Goal: Transaction & Acquisition: Subscribe to service/newsletter

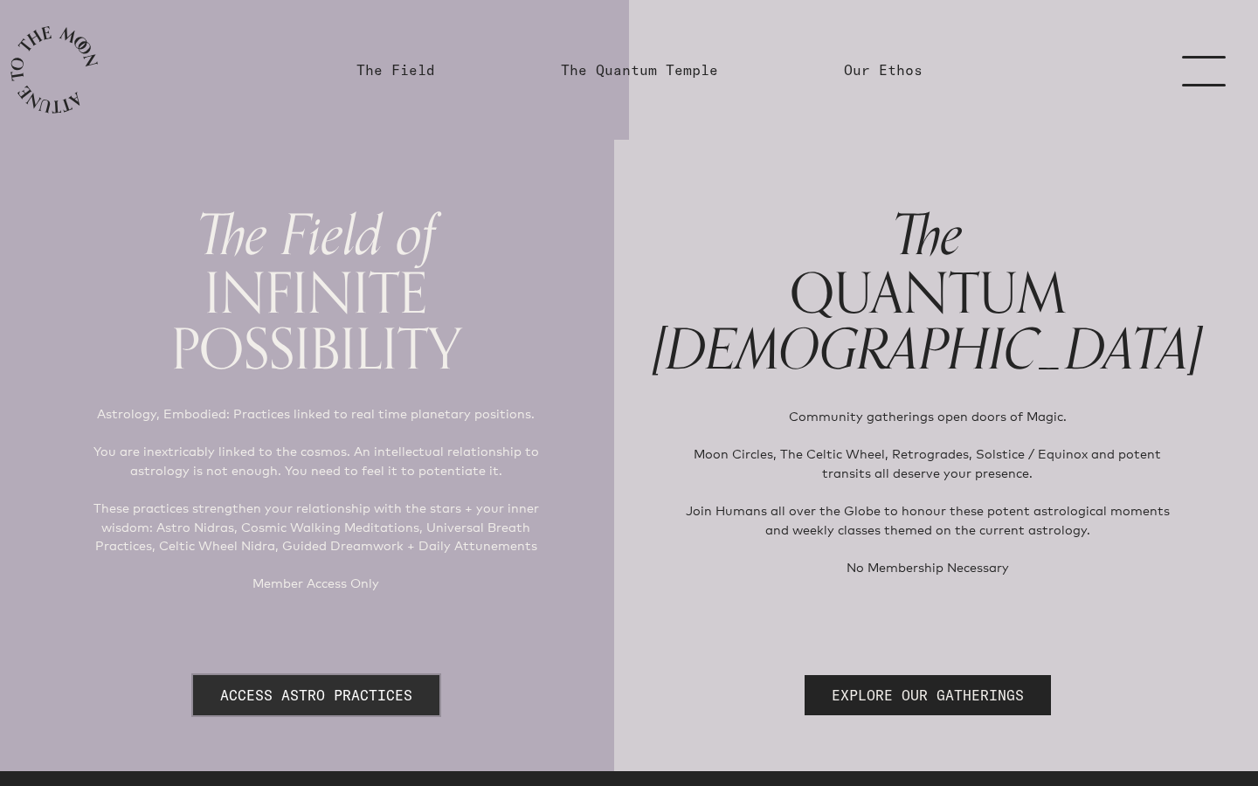
click at [397, 693] on link "ACCESS ASTRO PRACTICES" at bounding box center [316, 695] width 246 height 40
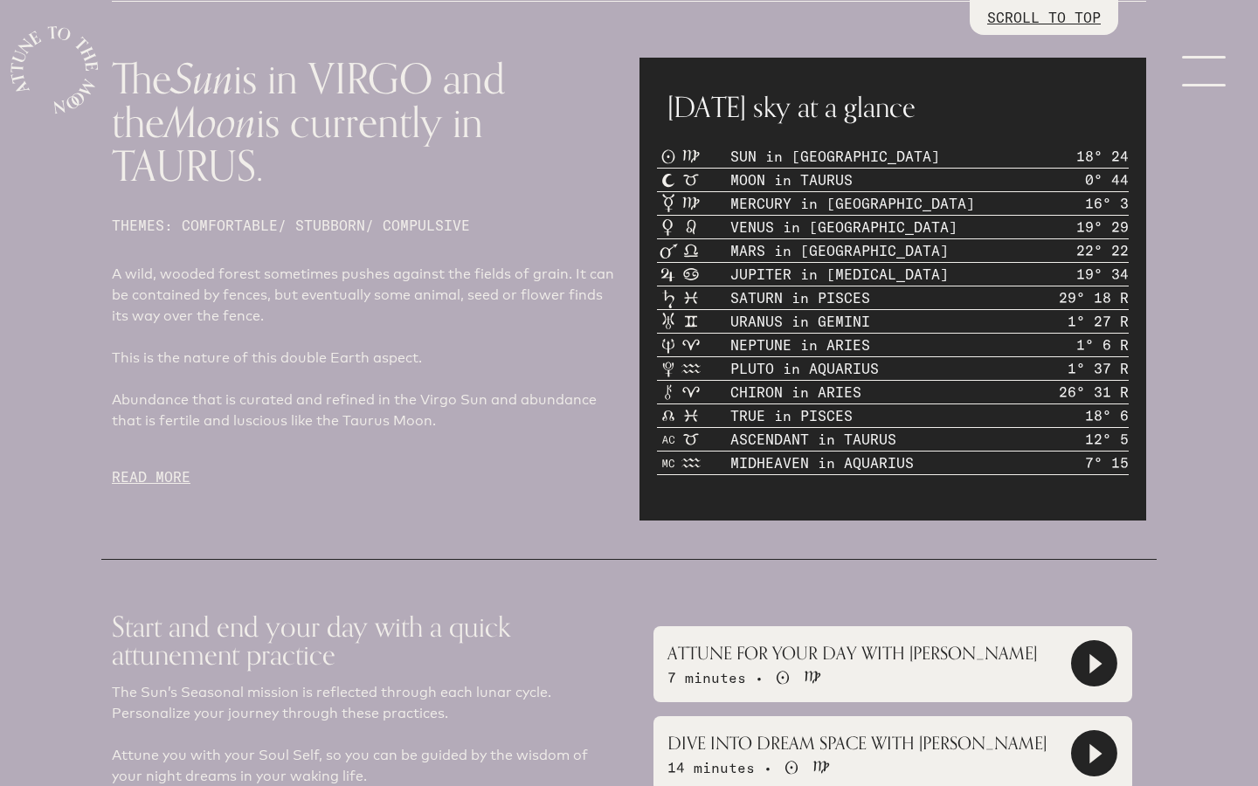
scroll to position [845, 0]
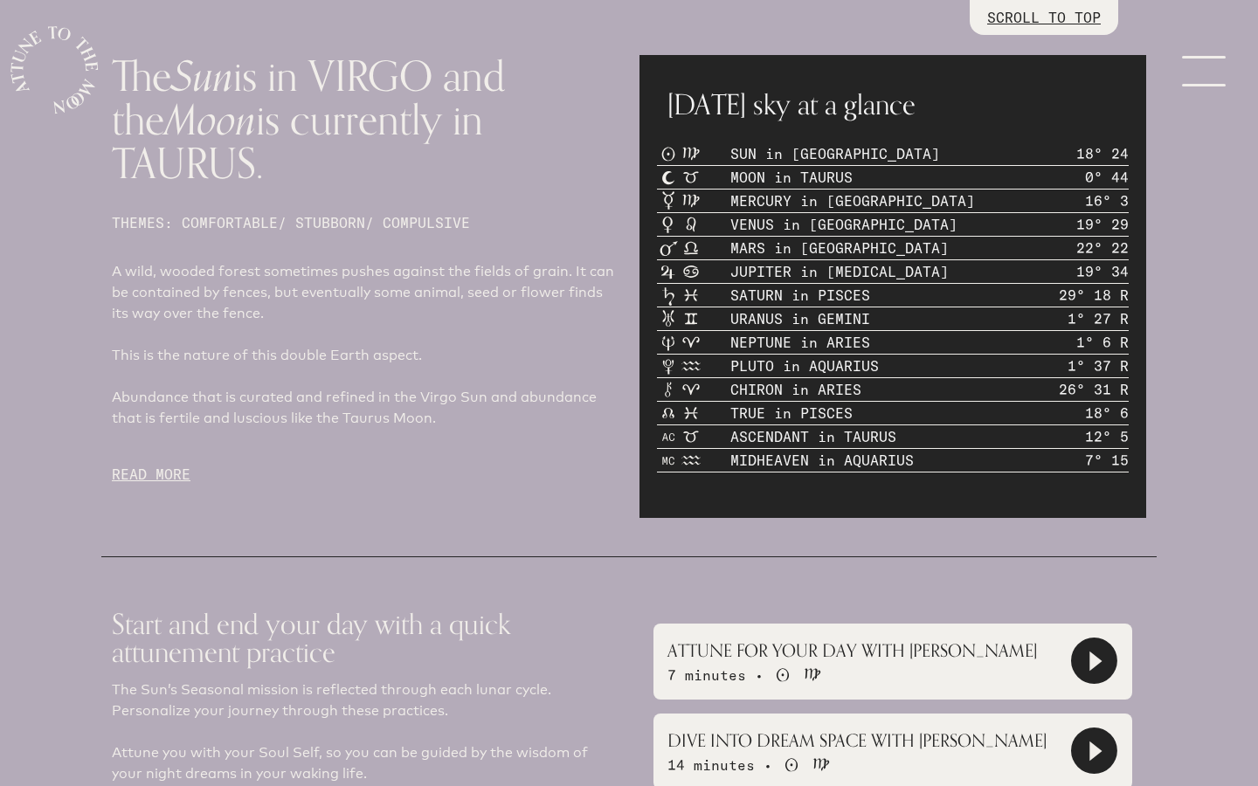
click at [1089, 668] on icon at bounding box center [1095, 662] width 12 height 20
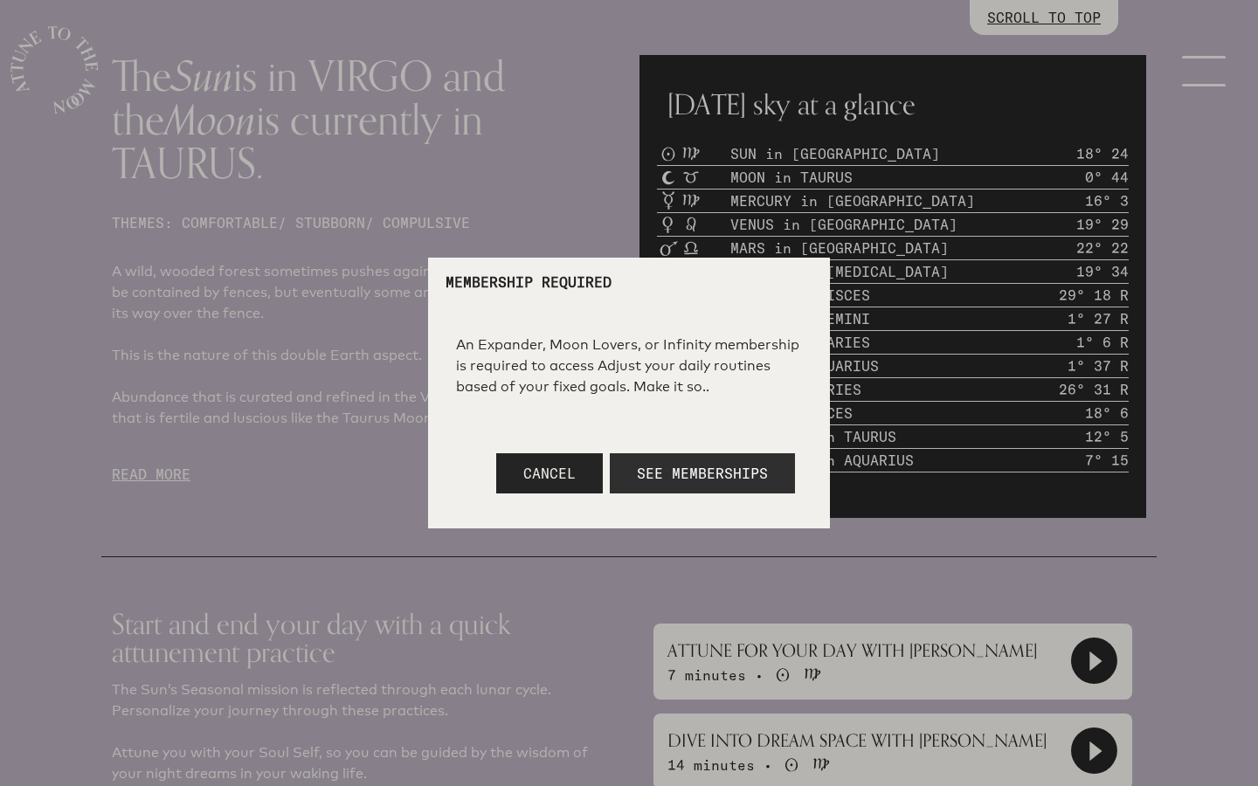
click at [665, 482] on button "See Memberships" at bounding box center [702, 473] width 185 height 40
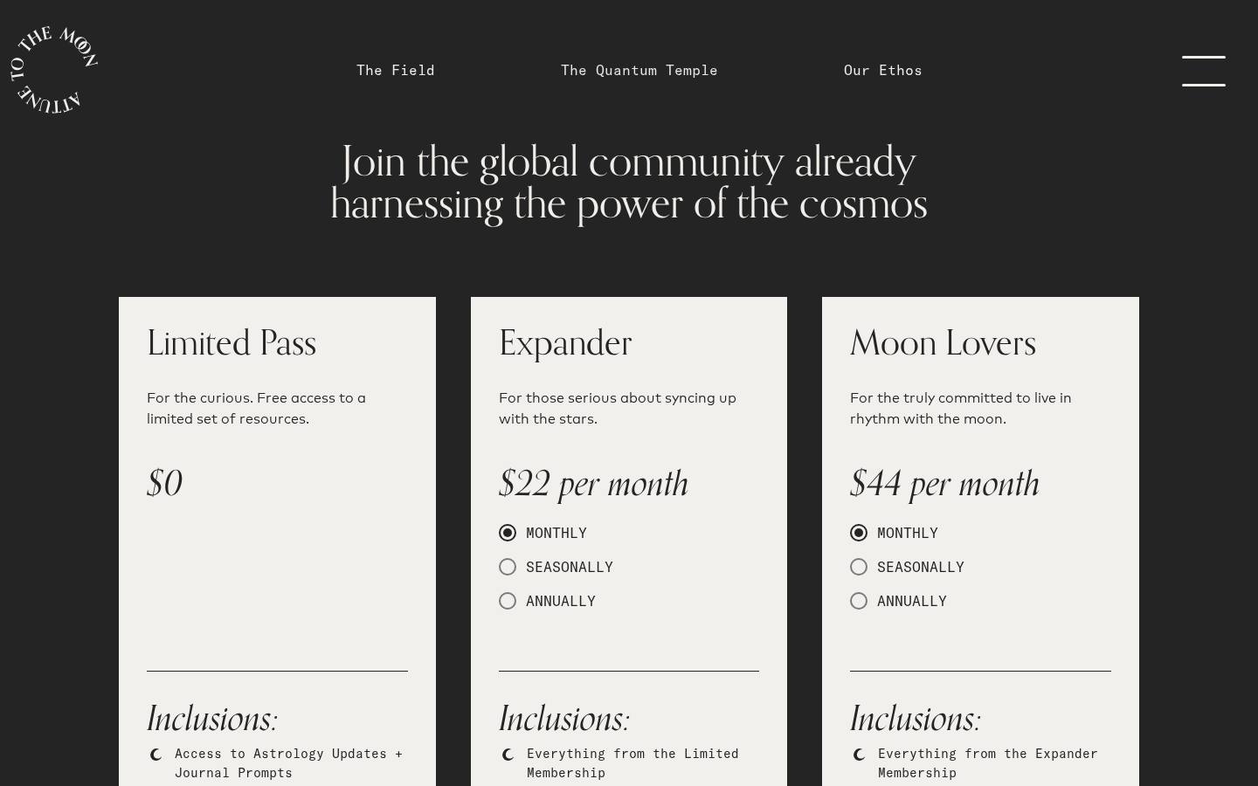
click at [691, 78] on link "The Quantum Temple" at bounding box center [639, 69] width 157 height 21
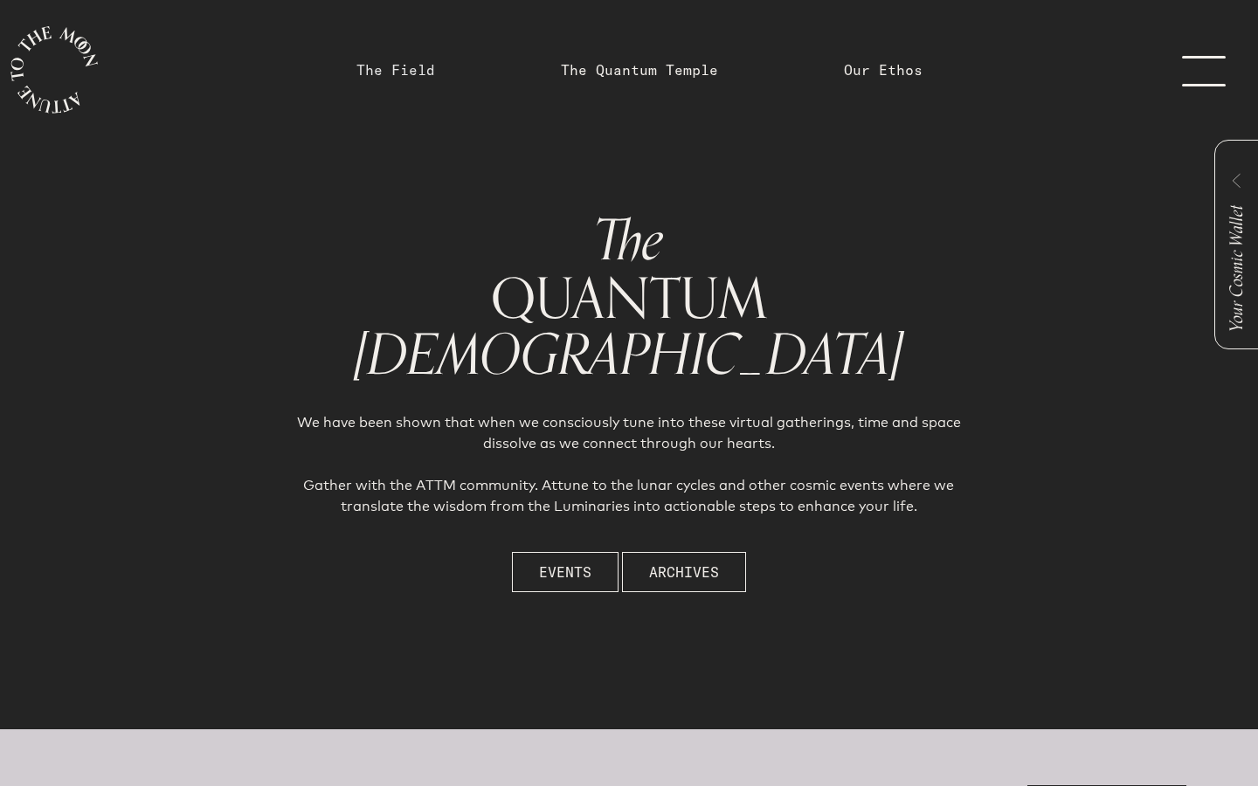
click at [409, 76] on link "The Field" at bounding box center [395, 69] width 79 height 21
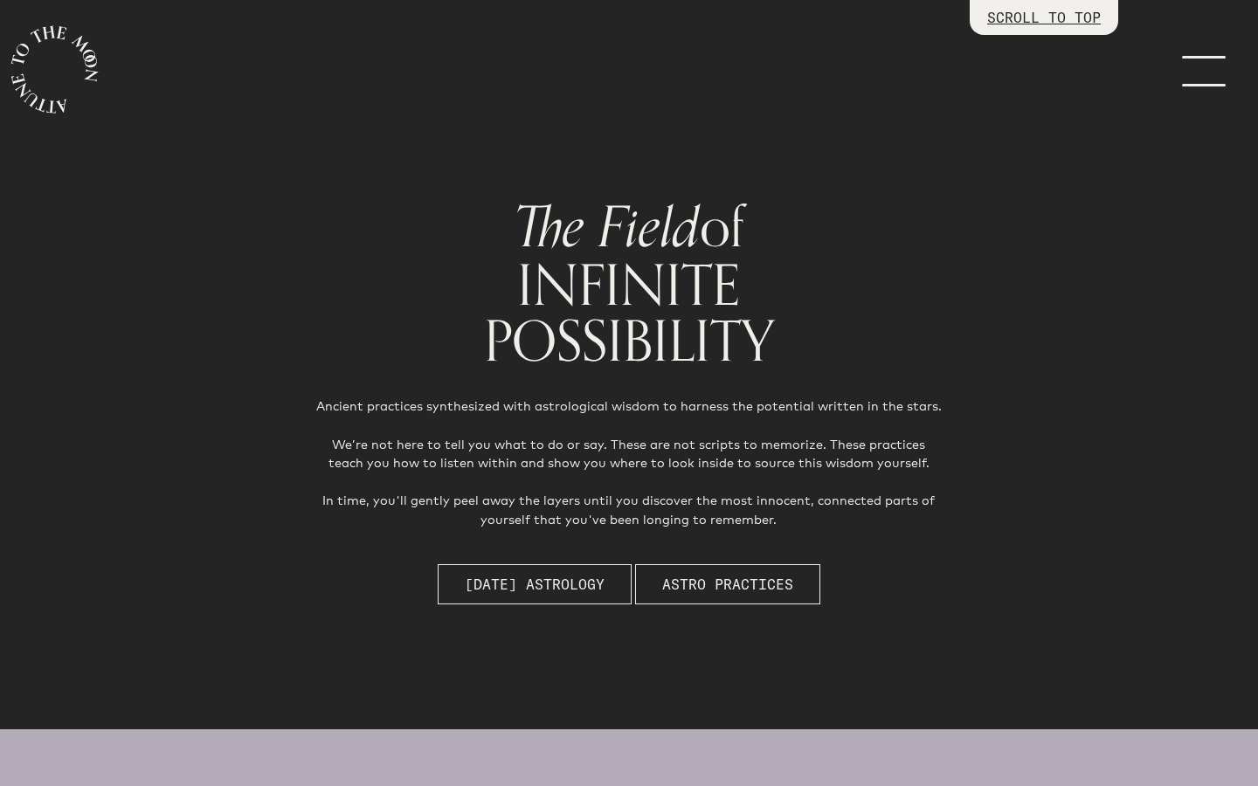
scroll to position [358, 0]
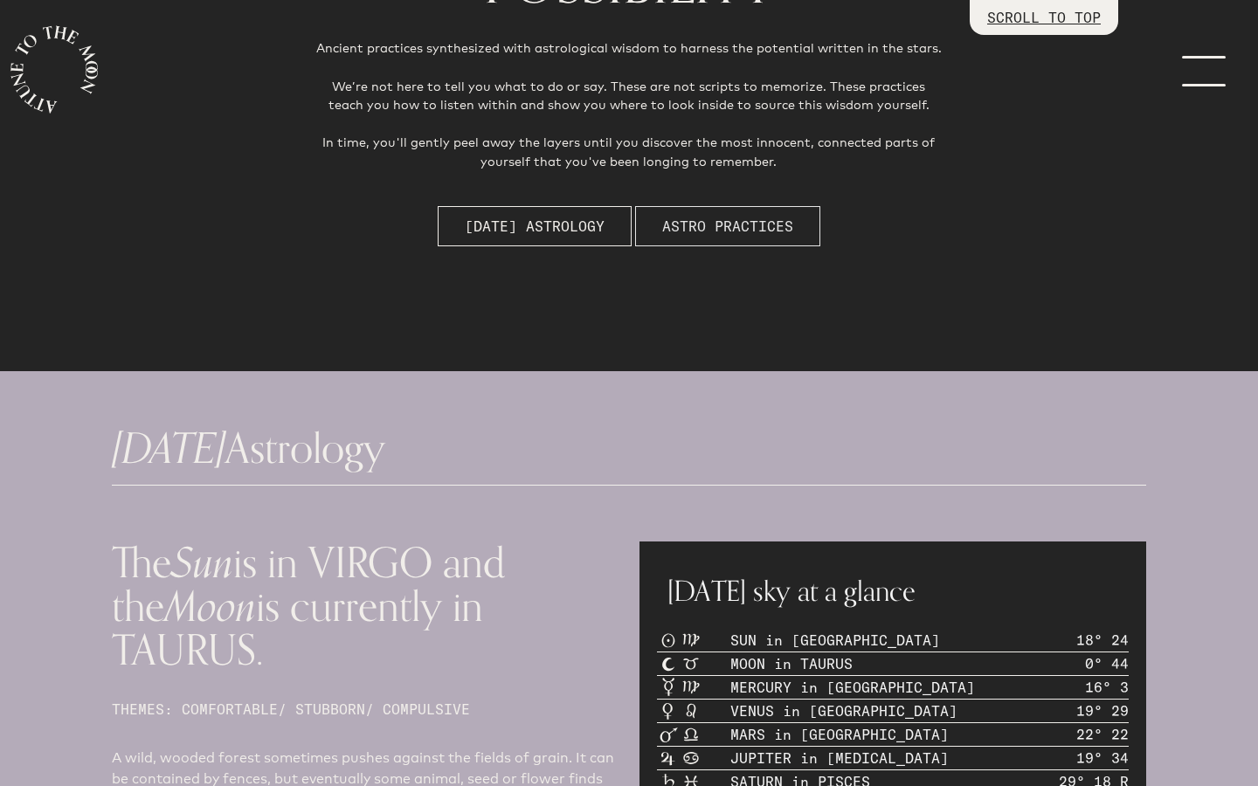
click at [762, 230] on span "Astro Practices" at bounding box center [727, 226] width 131 height 21
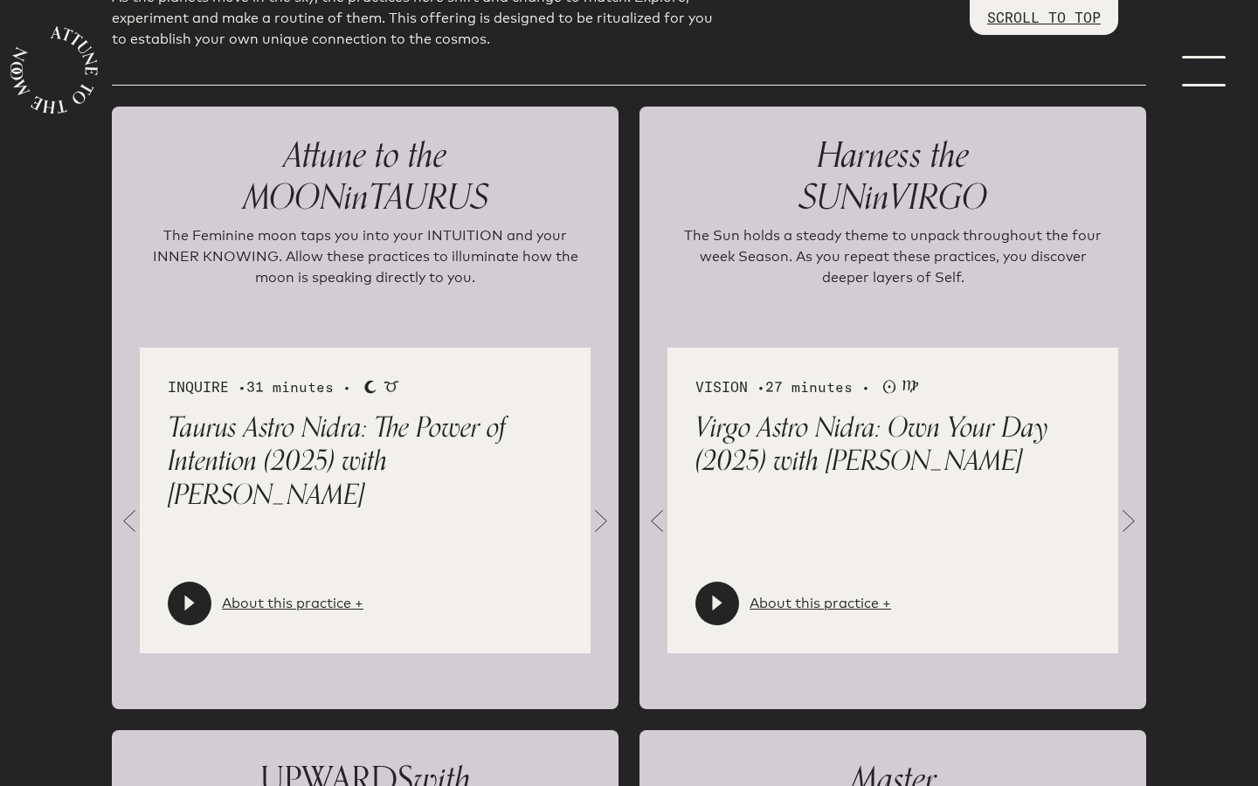
scroll to position [1914, 0]
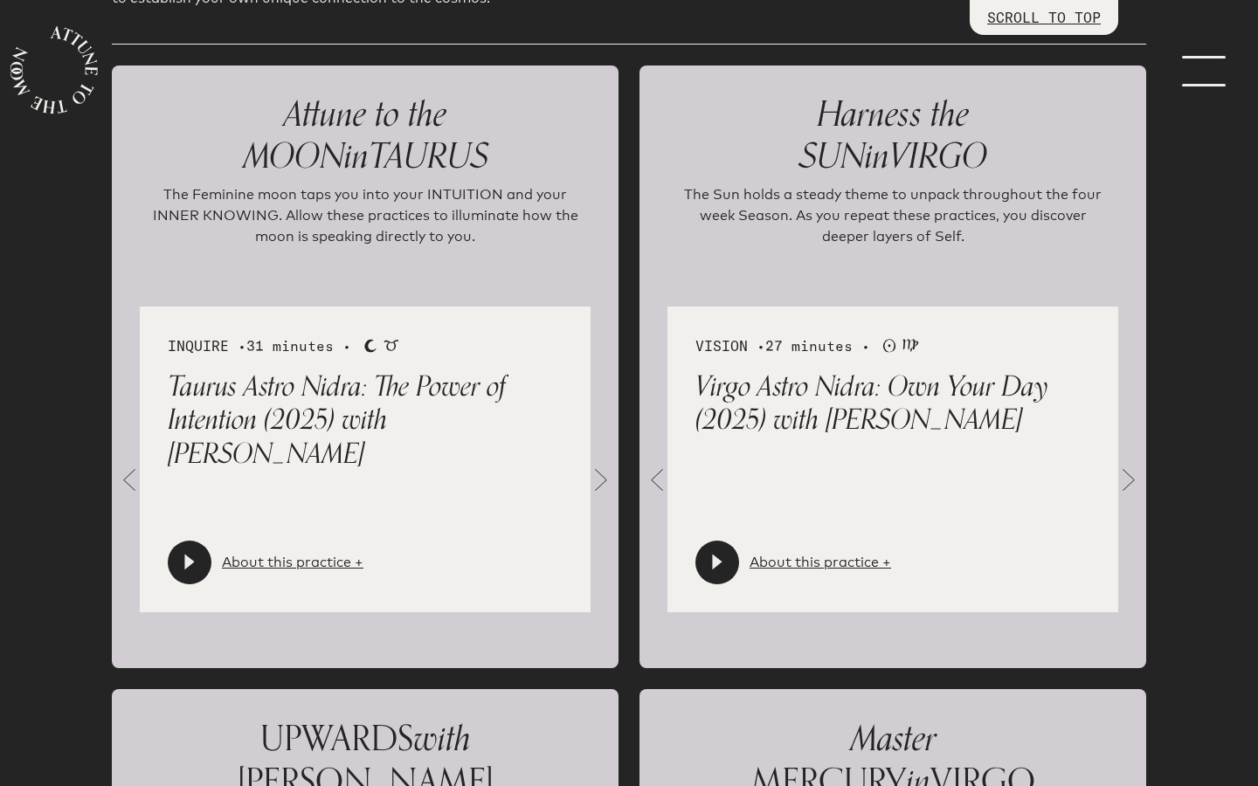
click at [726, 566] on div at bounding box center [717, 563] width 44 height 44
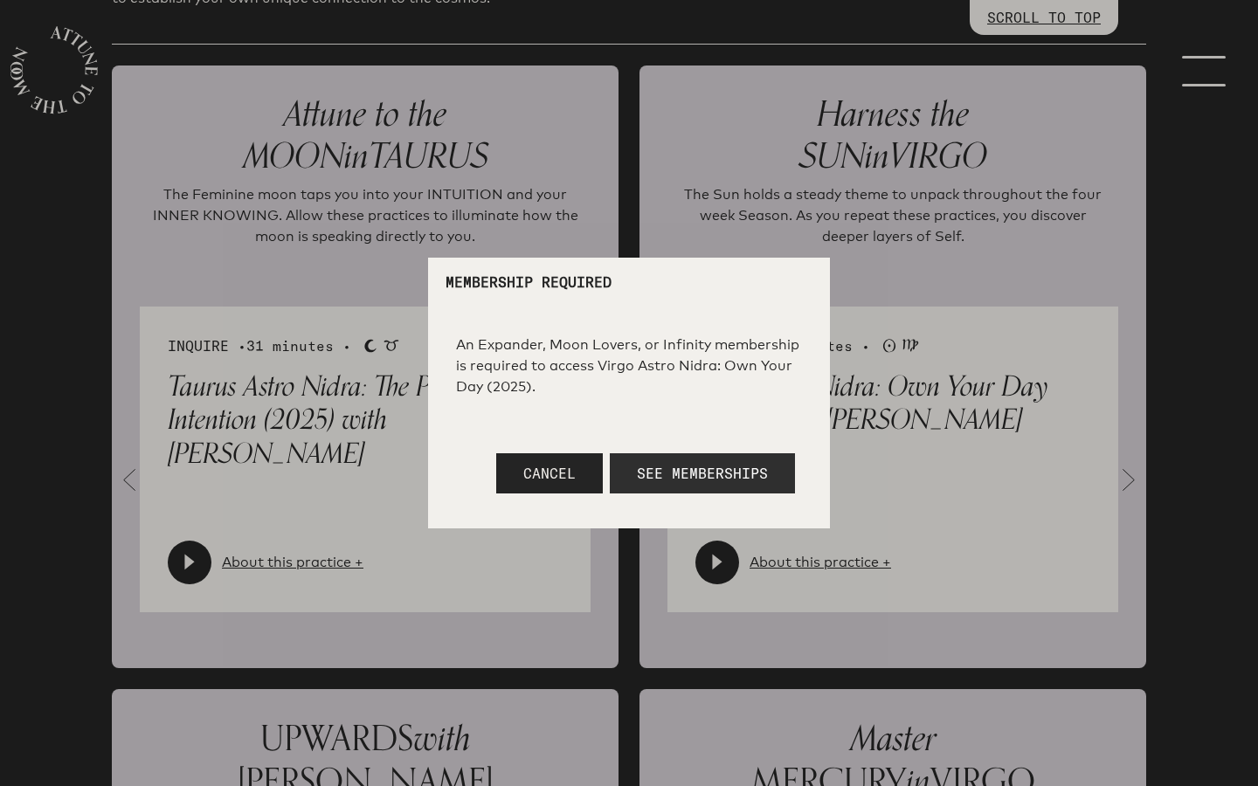
click at [751, 469] on span "See Memberships" at bounding box center [702, 473] width 131 height 17
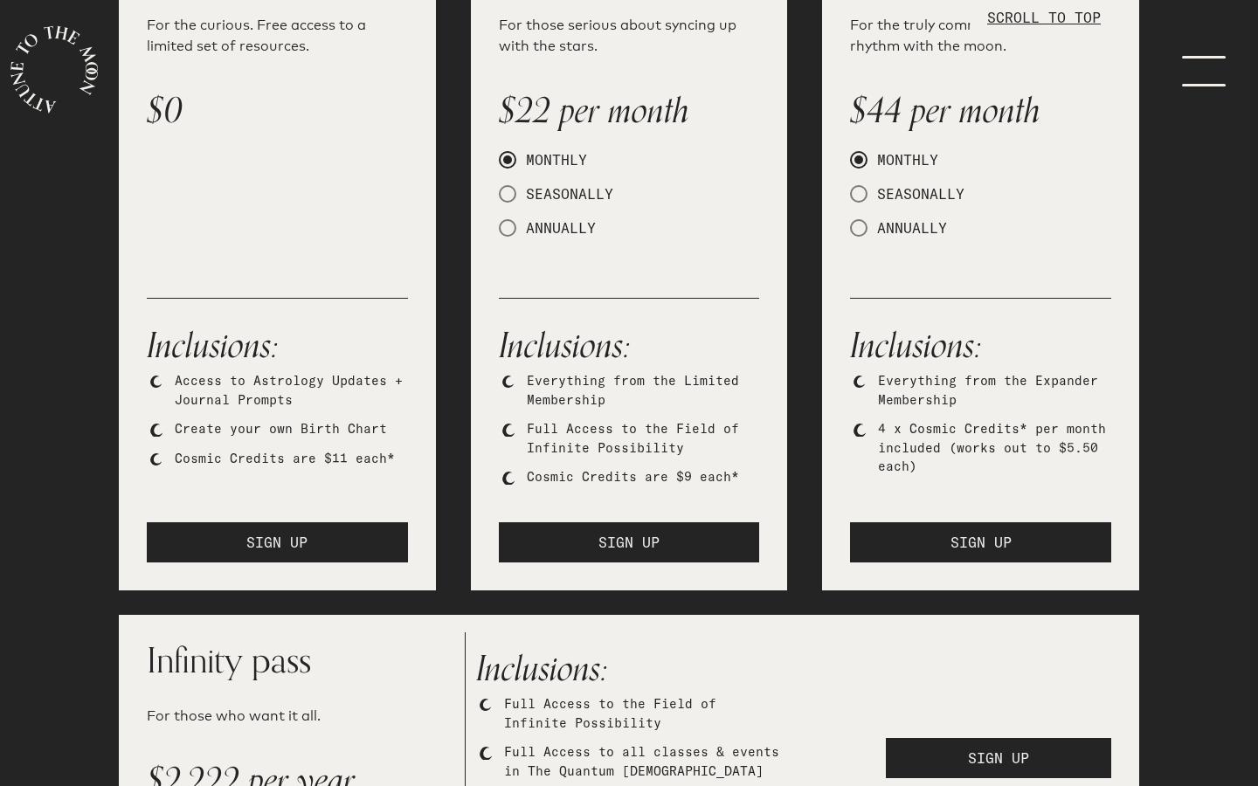
scroll to position [379, 0]
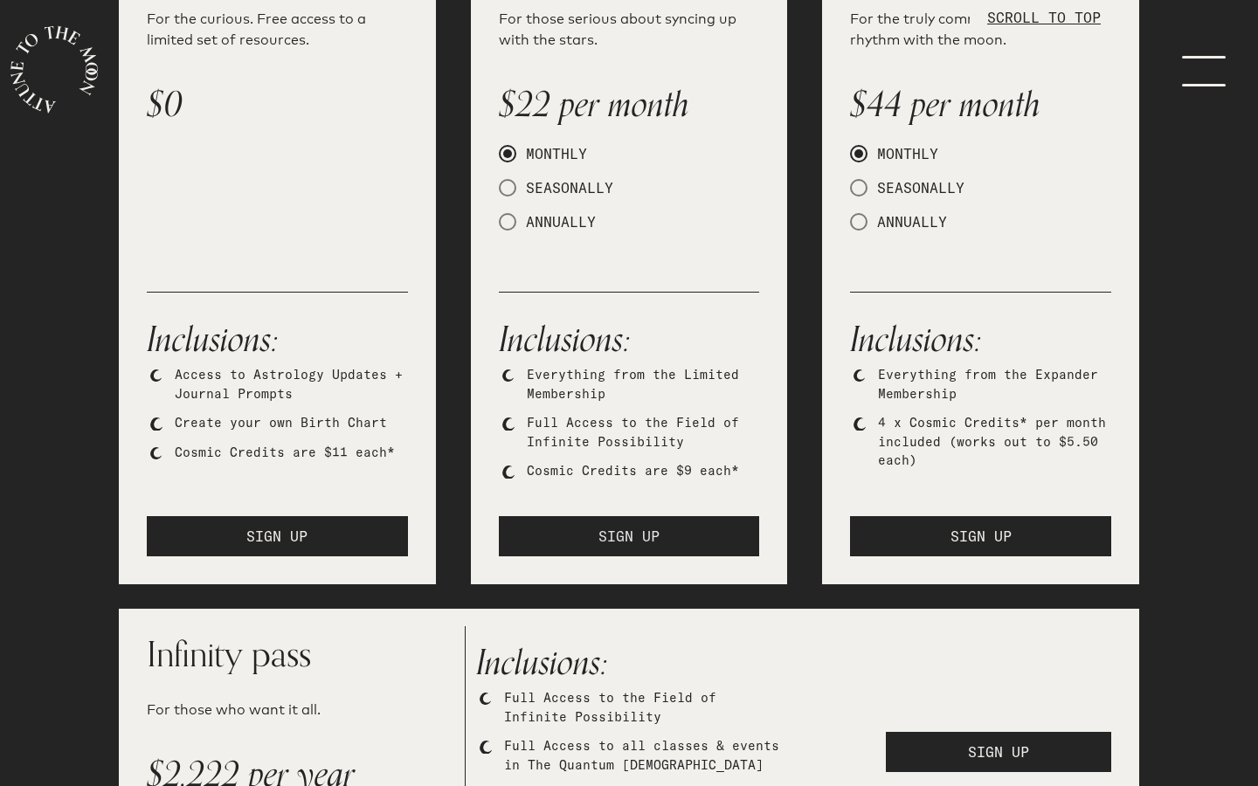
click at [684, 536] on button "SIGN UP" at bounding box center [629, 536] width 261 height 40
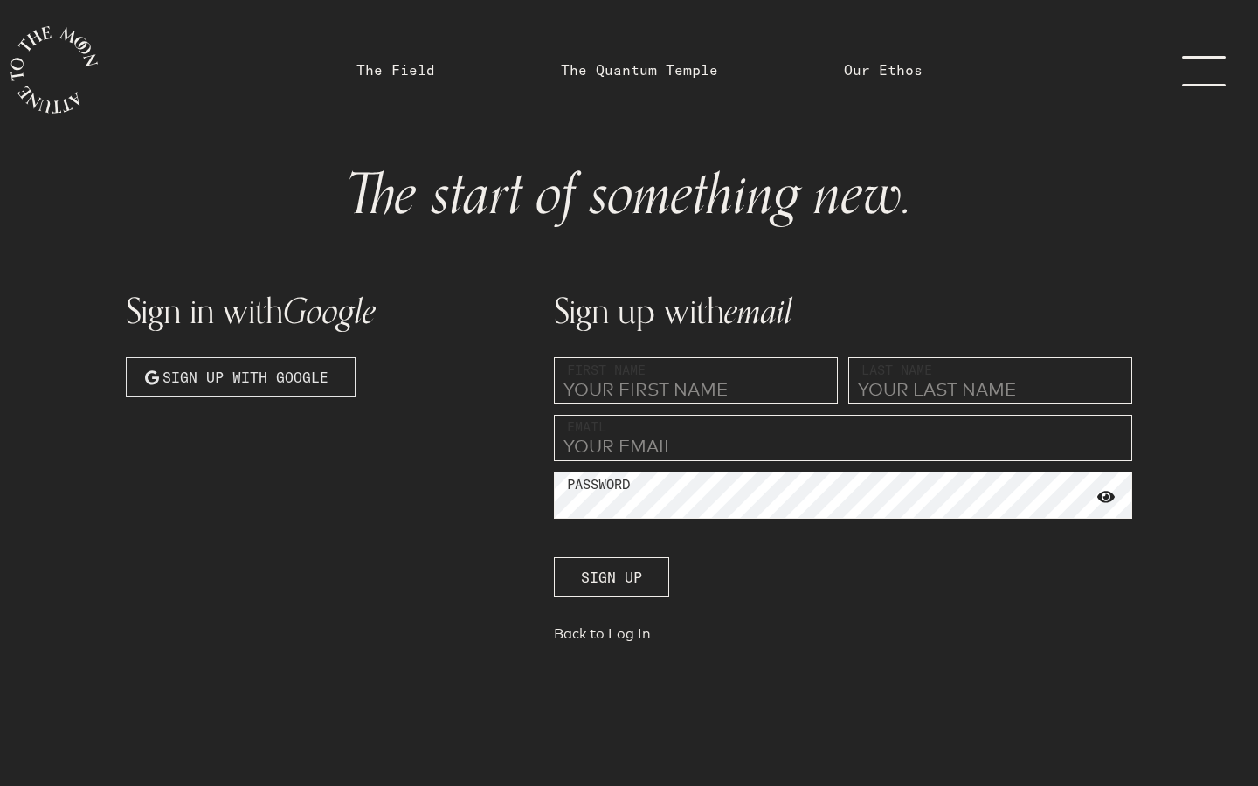
click at [334, 375] on button "Sign up with Google" at bounding box center [241, 377] width 230 height 40
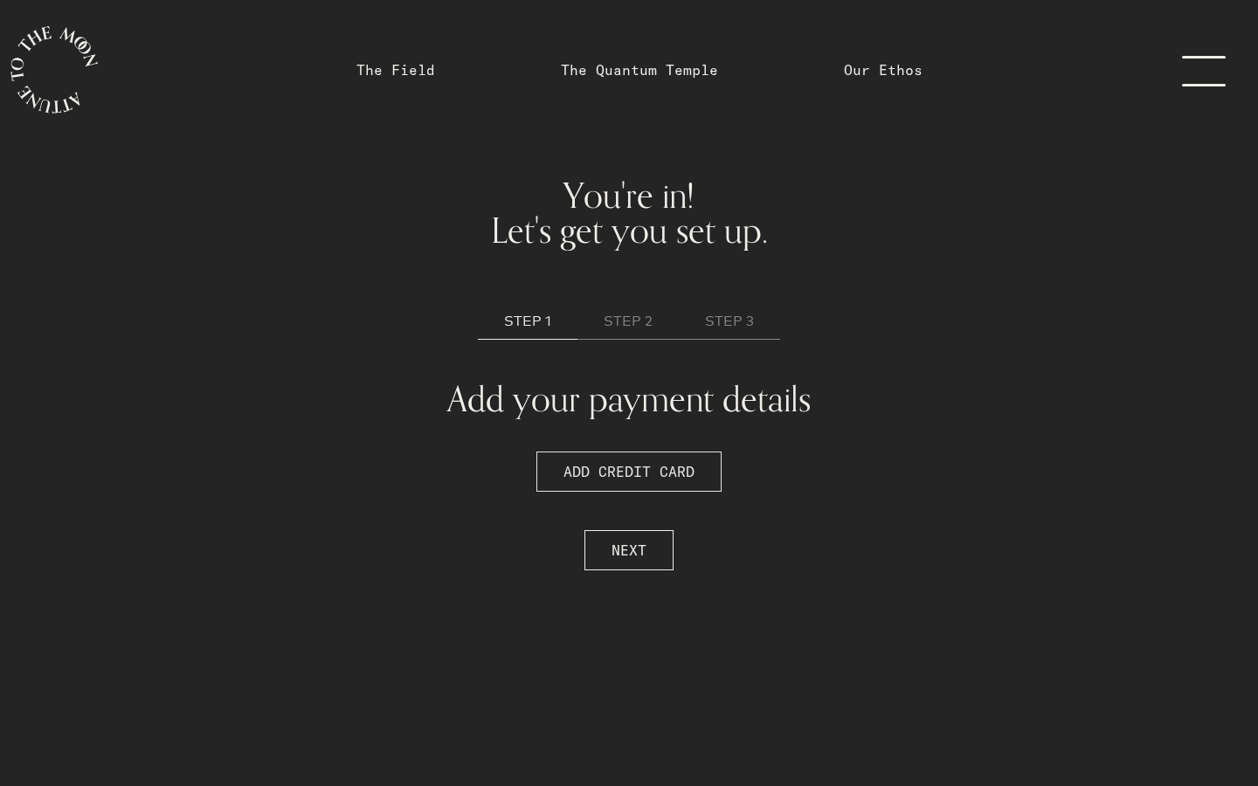
click at [641, 470] on span "ADD CREDIT CARD" at bounding box center [628, 471] width 131 height 21
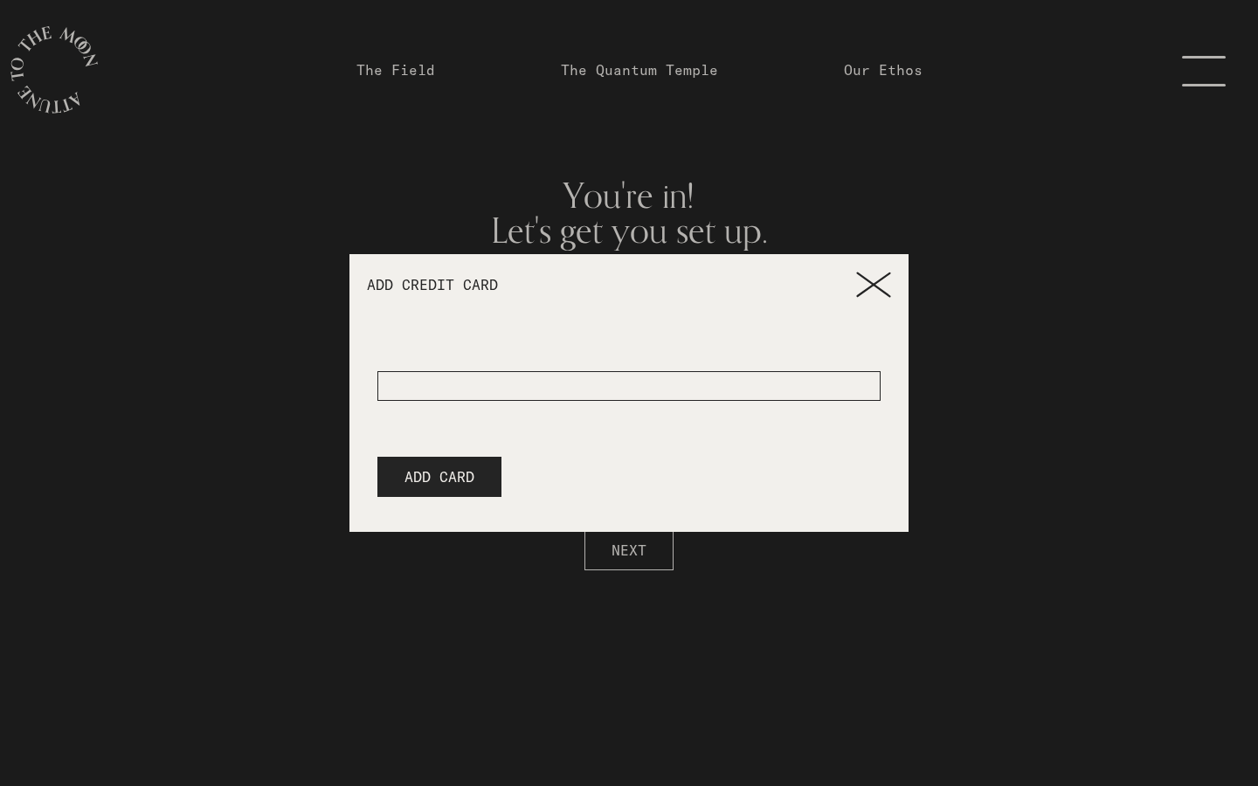
click at [638, 391] on div at bounding box center [628, 386] width 503 height 30
click at [668, 389] on div at bounding box center [628, 386] width 503 height 30
click at [456, 471] on span "ADD CARD" at bounding box center [439, 477] width 70 height 21
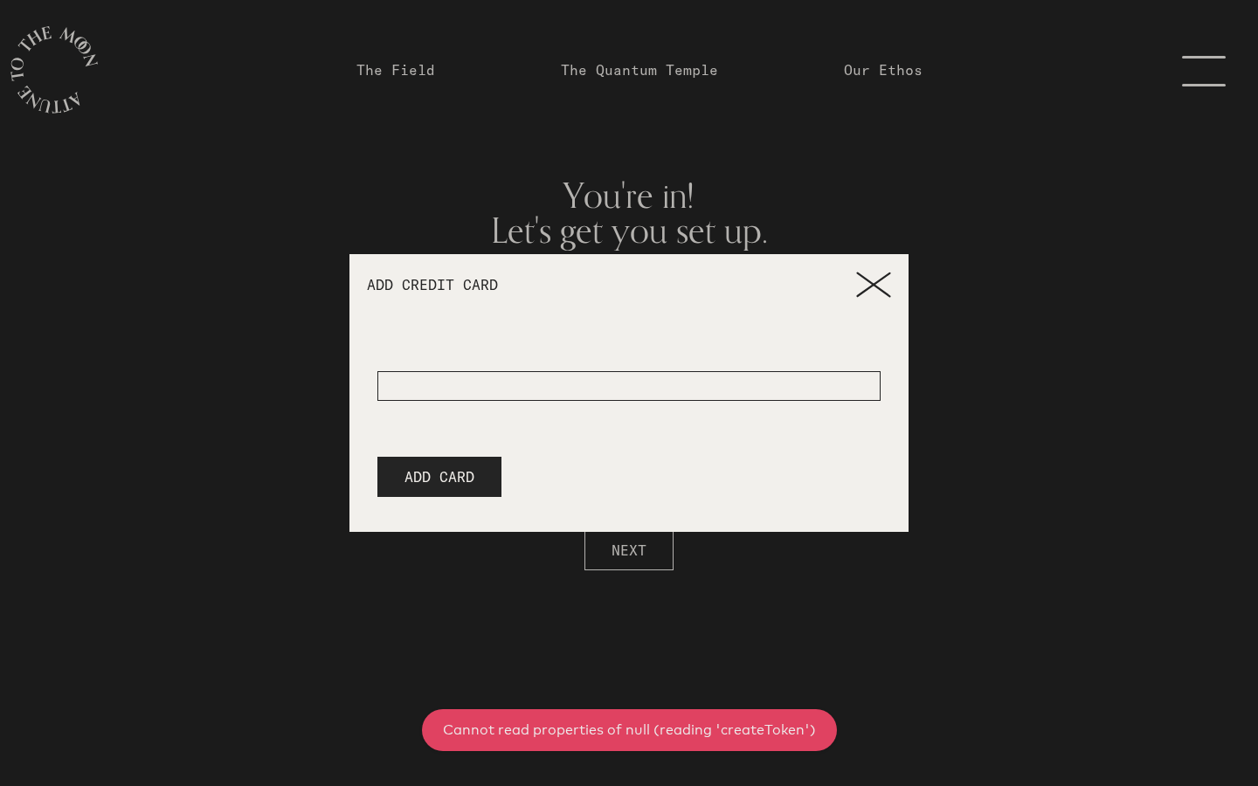
click at [501, 374] on div at bounding box center [628, 372] width 503 height 58
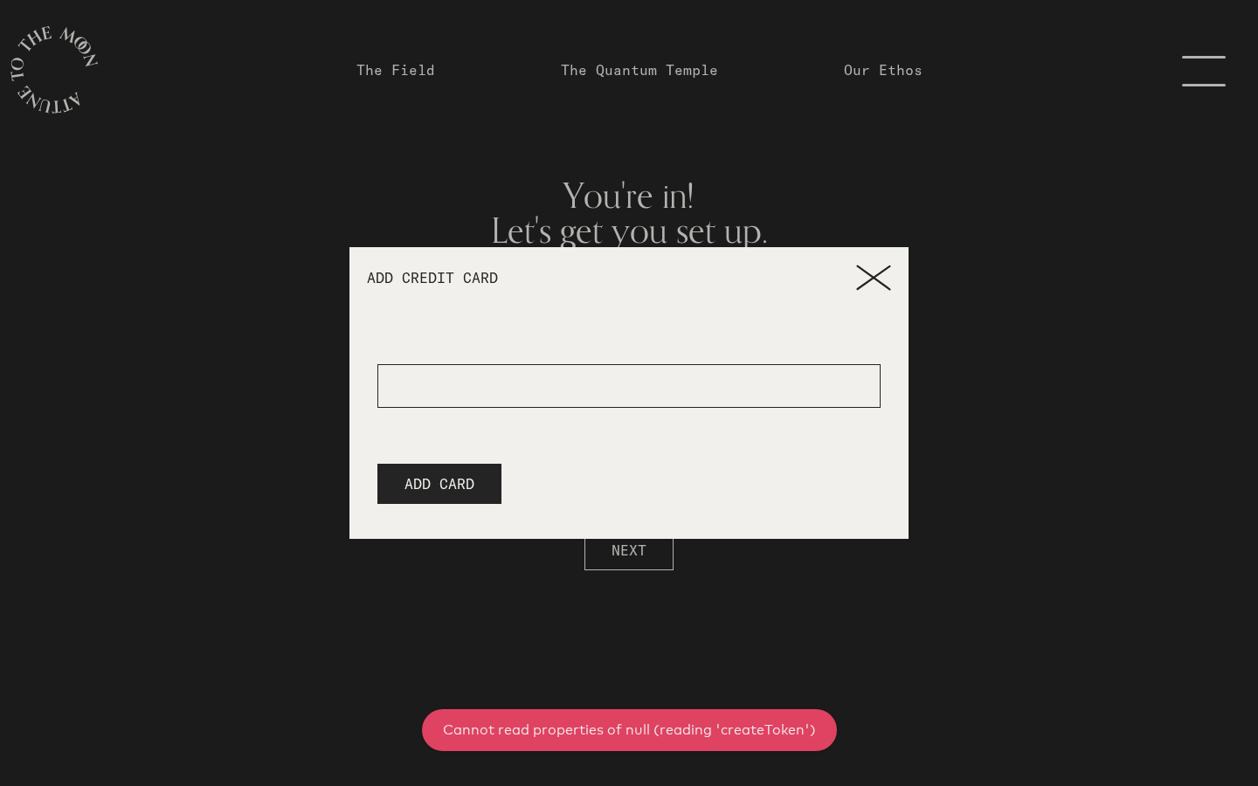
click at [887, 277] on icon at bounding box center [873, 278] width 35 height 26
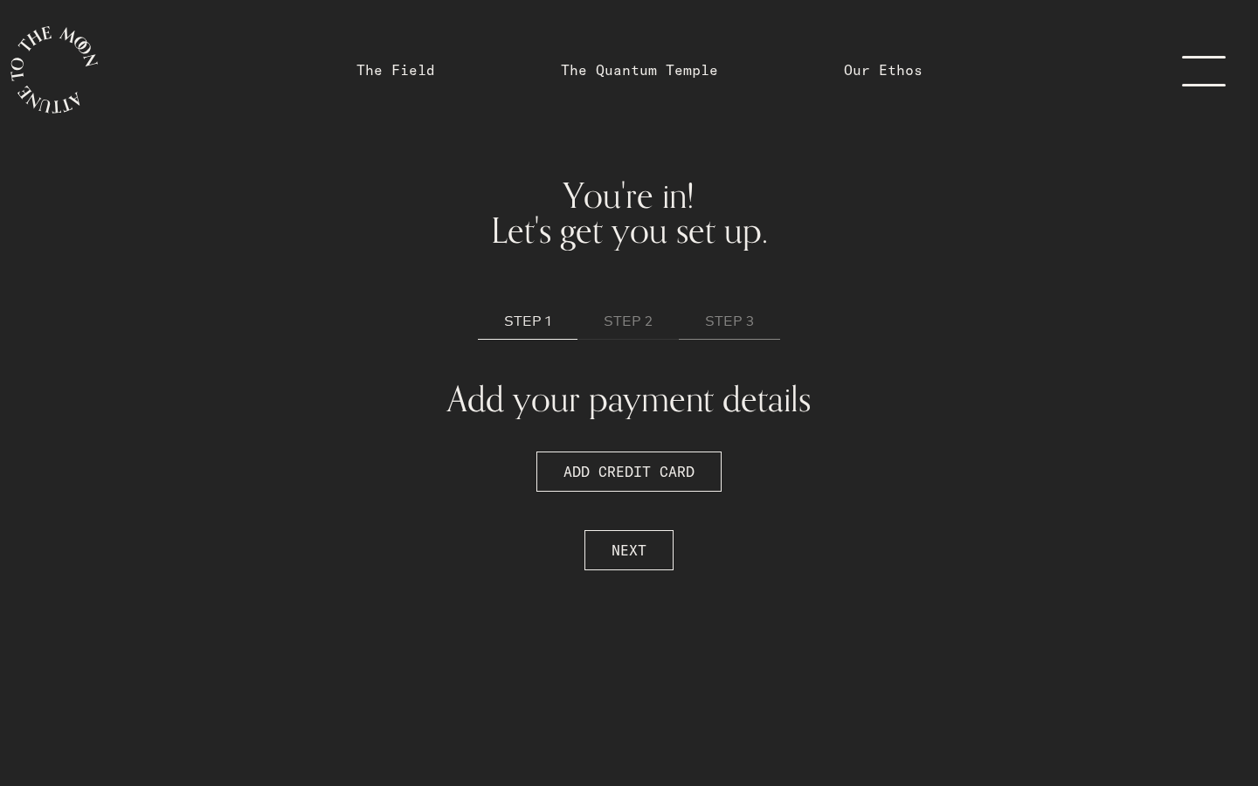
click at [635, 335] on link "STEP 2" at bounding box center [627, 322] width 101 height 36
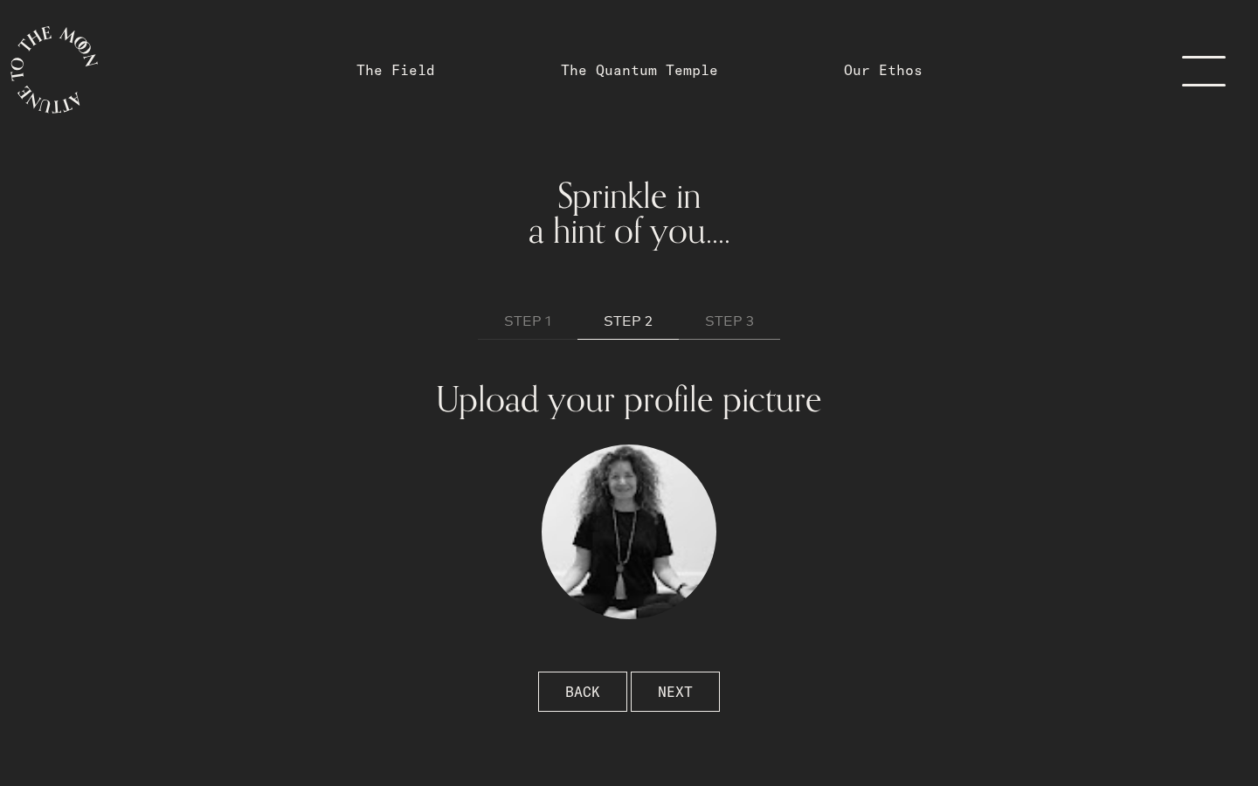
click at [543, 322] on span "STEP 1" at bounding box center [527, 321] width 47 height 21
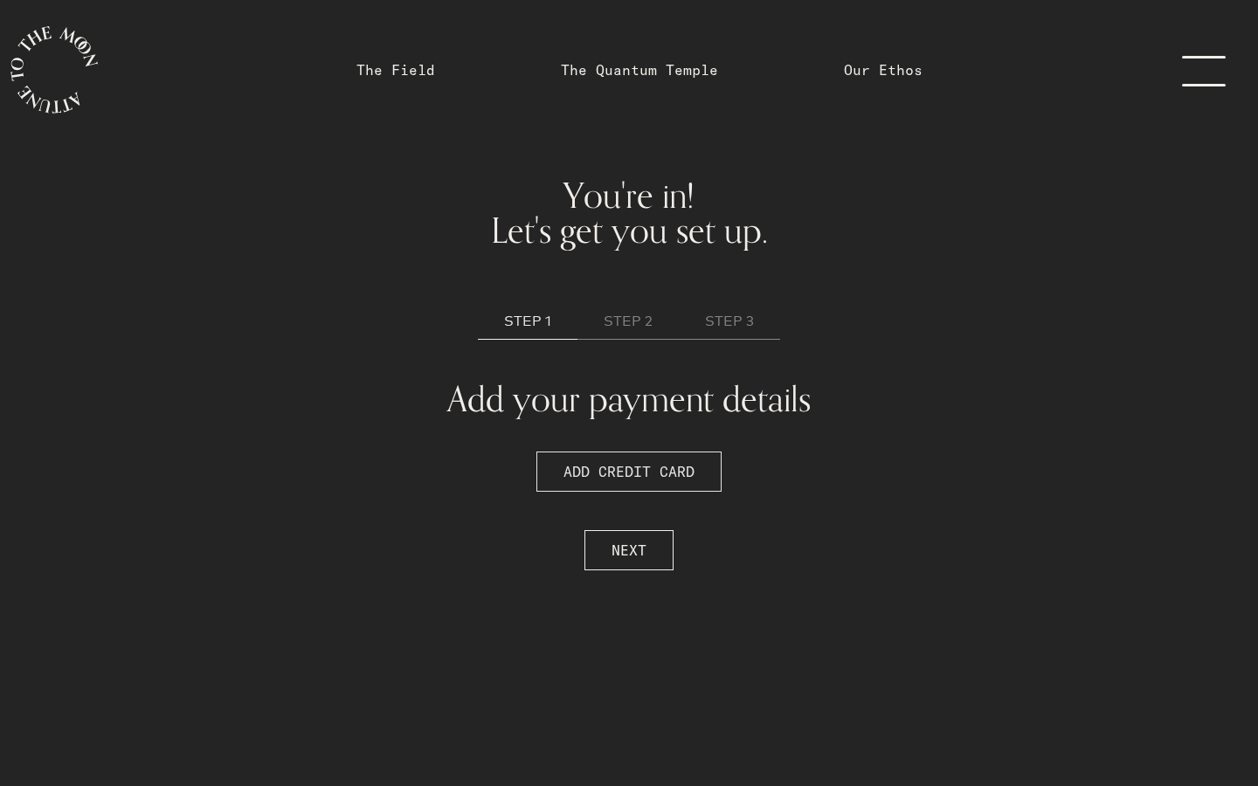
click at [630, 463] on span "ADD CREDIT CARD" at bounding box center [628, 471] width 131 height 21
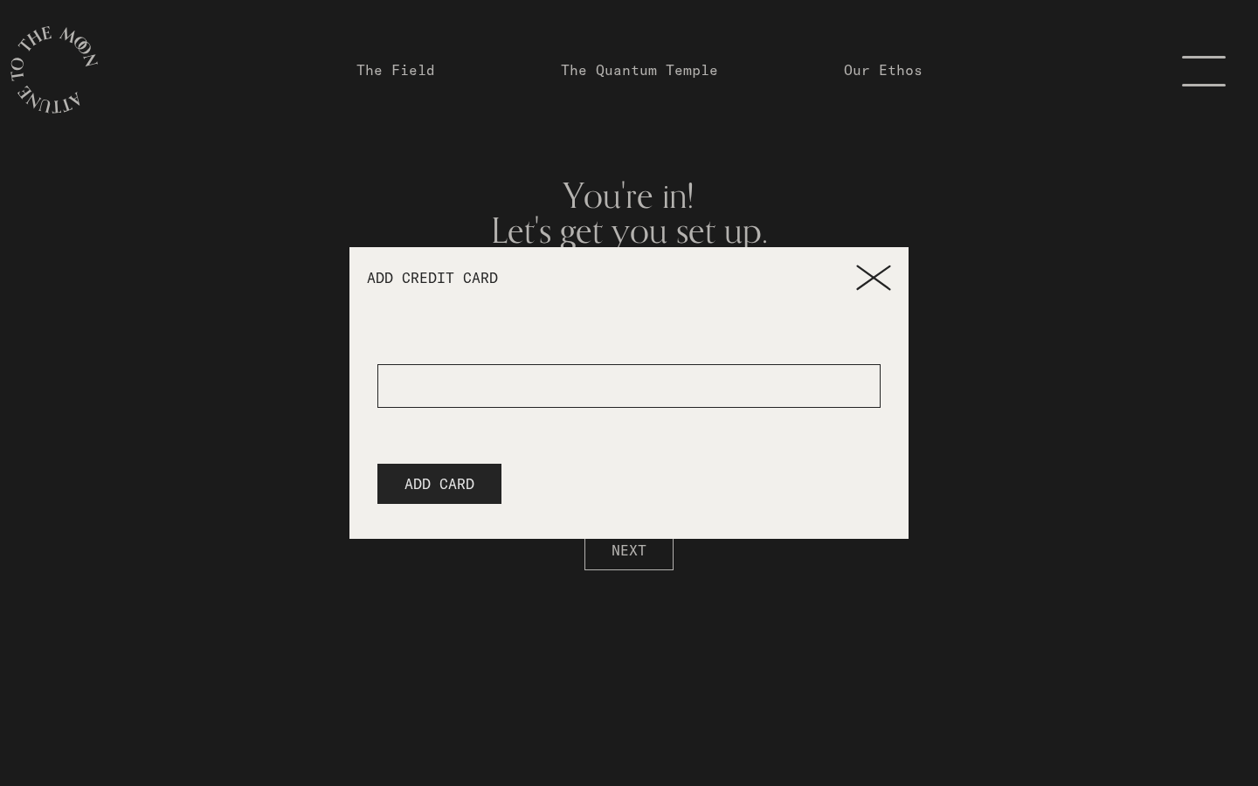
click at [444, 480] on span "ADD CARD" at bounding box center [439, 484] width 70 height 21
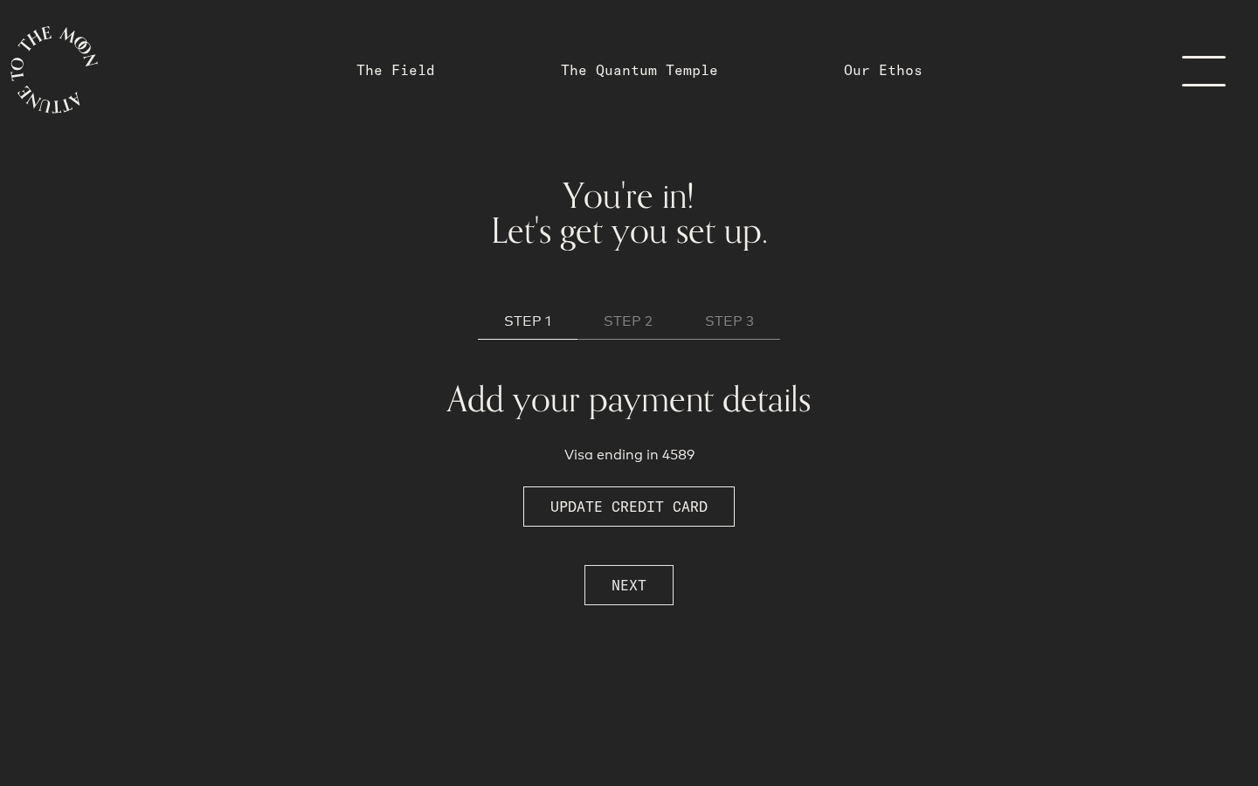
click at [639, 583] on span "NEXT" at bounding box center [629, 585] width 35 height 21
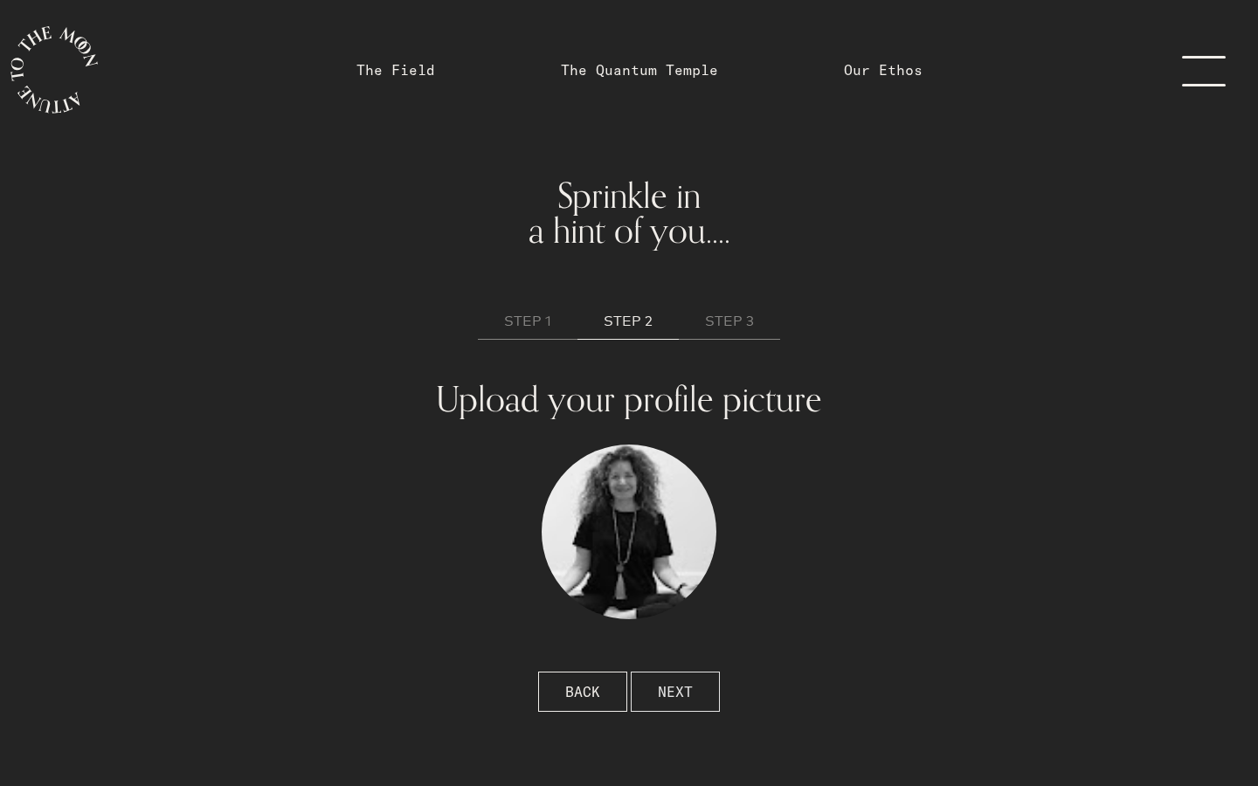
click at [665, 694] on span "NEXT" at bounding box center [675, 691] width 35 height 21
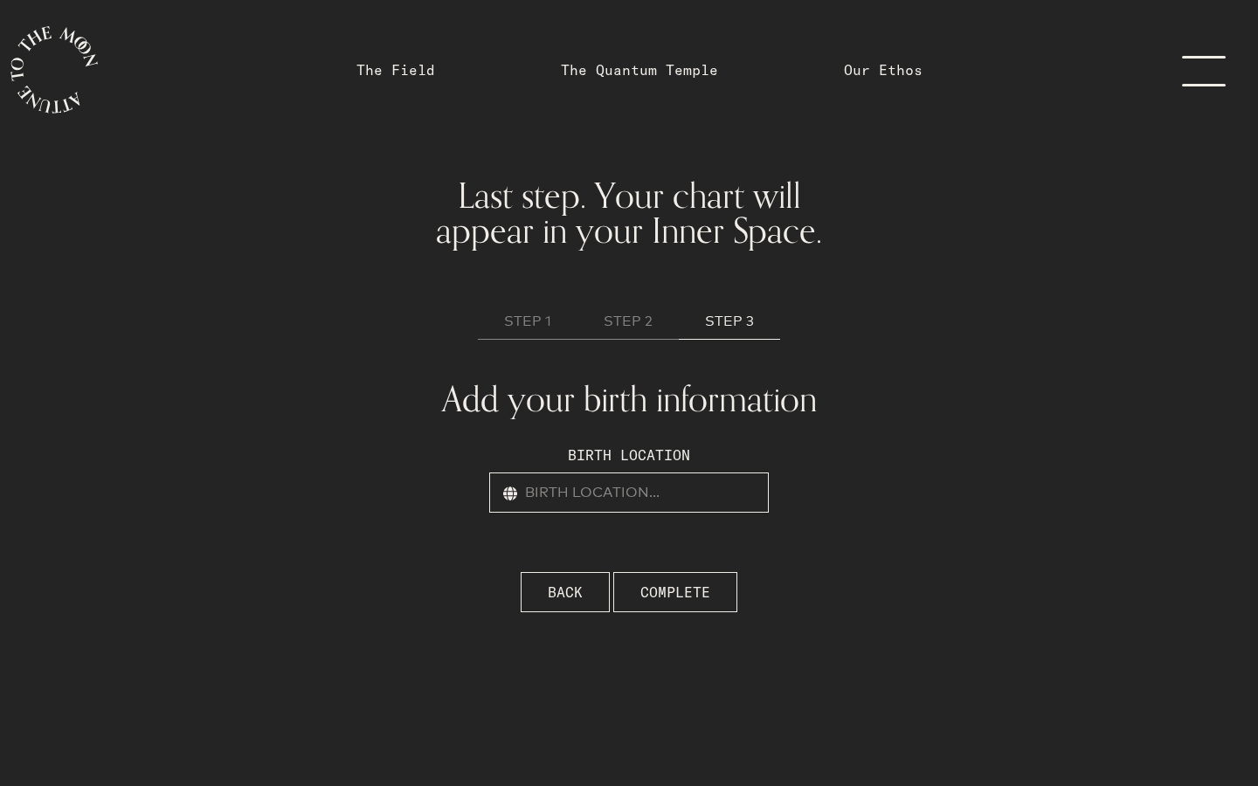
click at [670, 480] on input "text" at bounding box center [629, 493] width 280 height 40
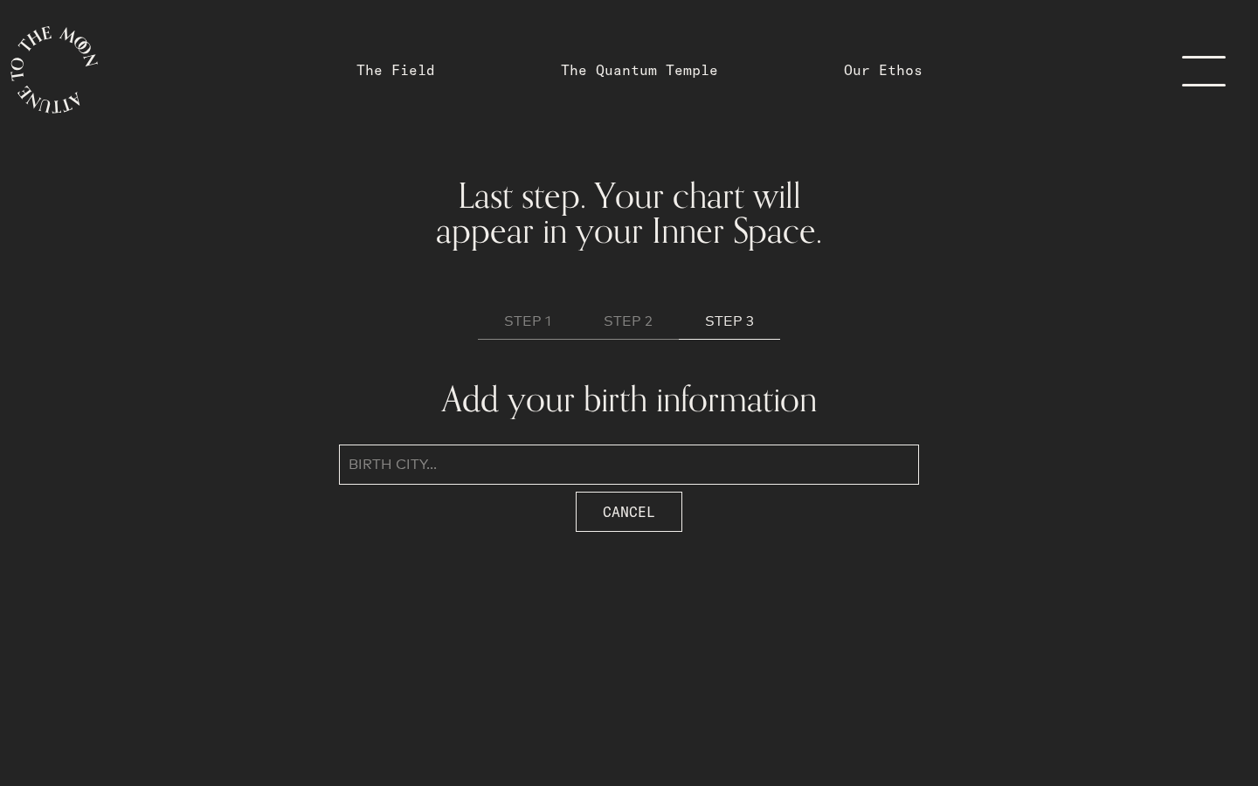
click at [663, 465] on input "text" at bounding box center [629, 465] width 580 height 40
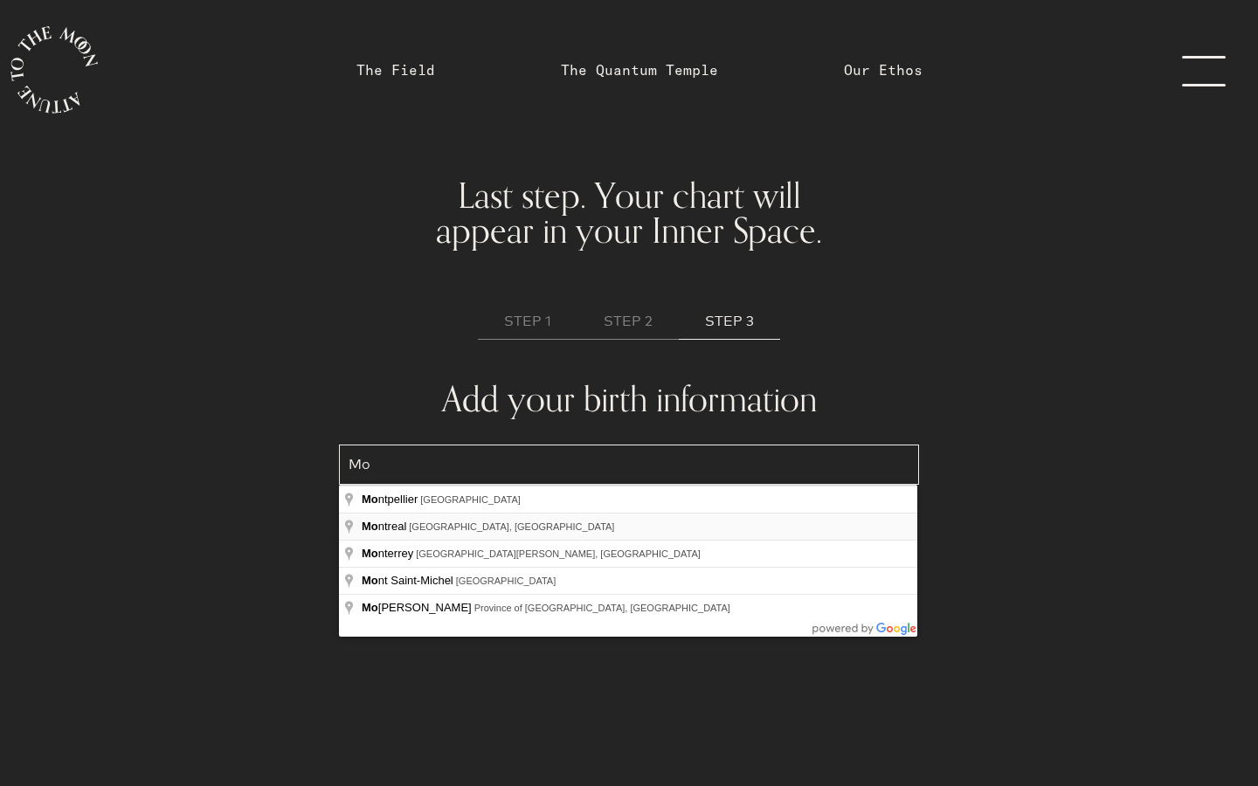
type input "Montreal, QC, Canada"
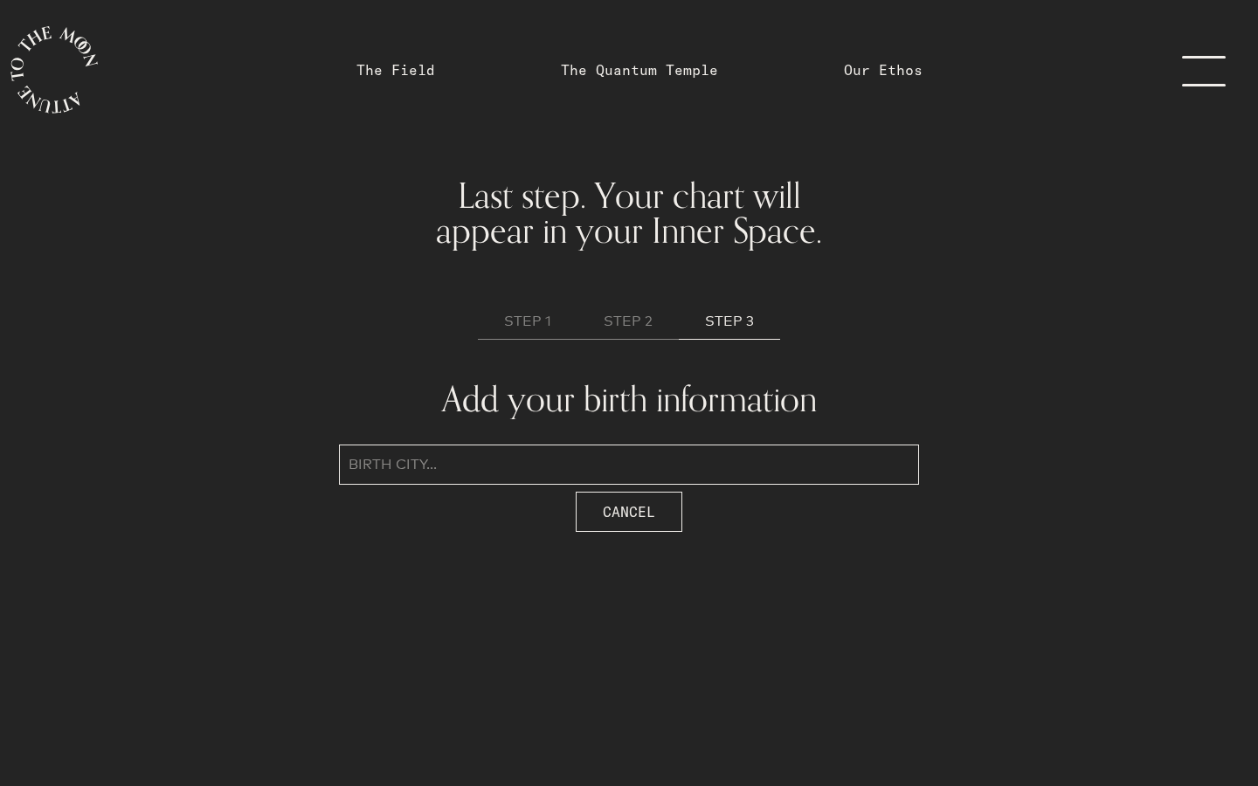
type input "Montreal, Canada"
select select "8"
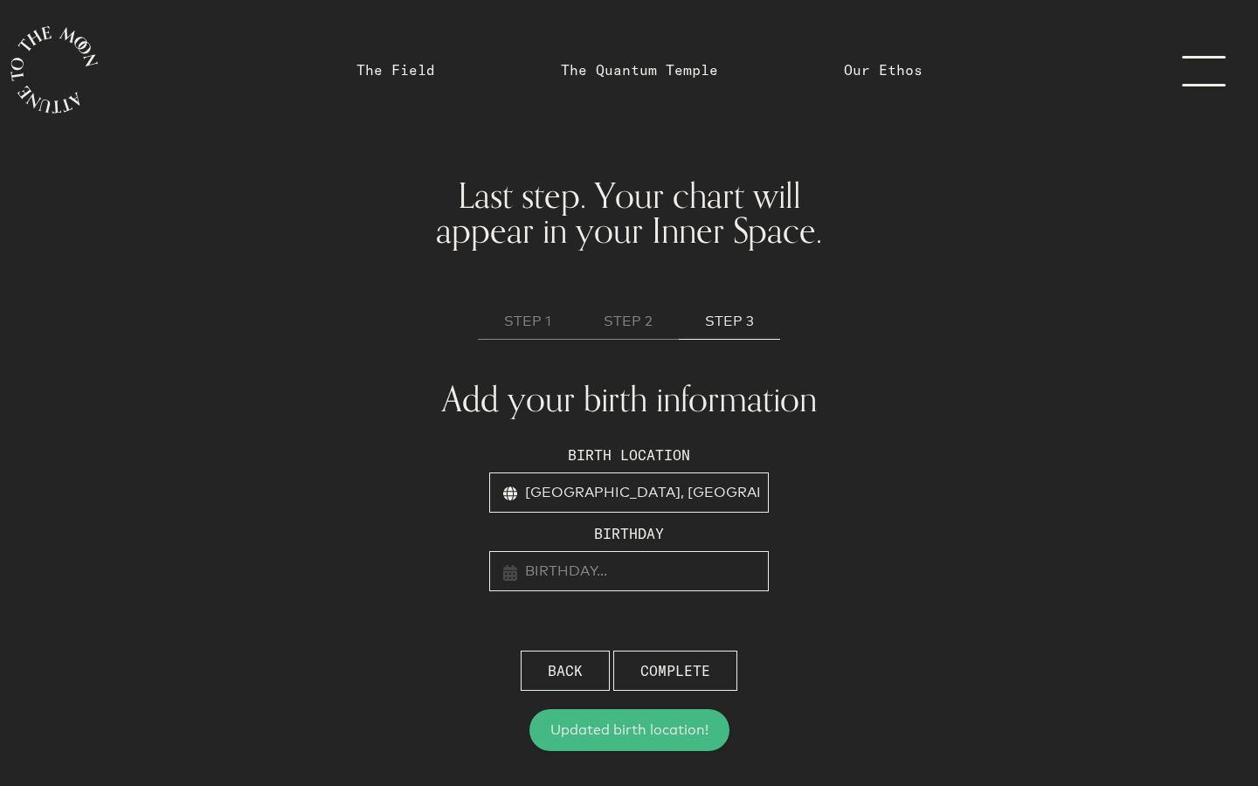
click at [626, 569] on input "text" at bounding box center [629, 571] width 280 height 40
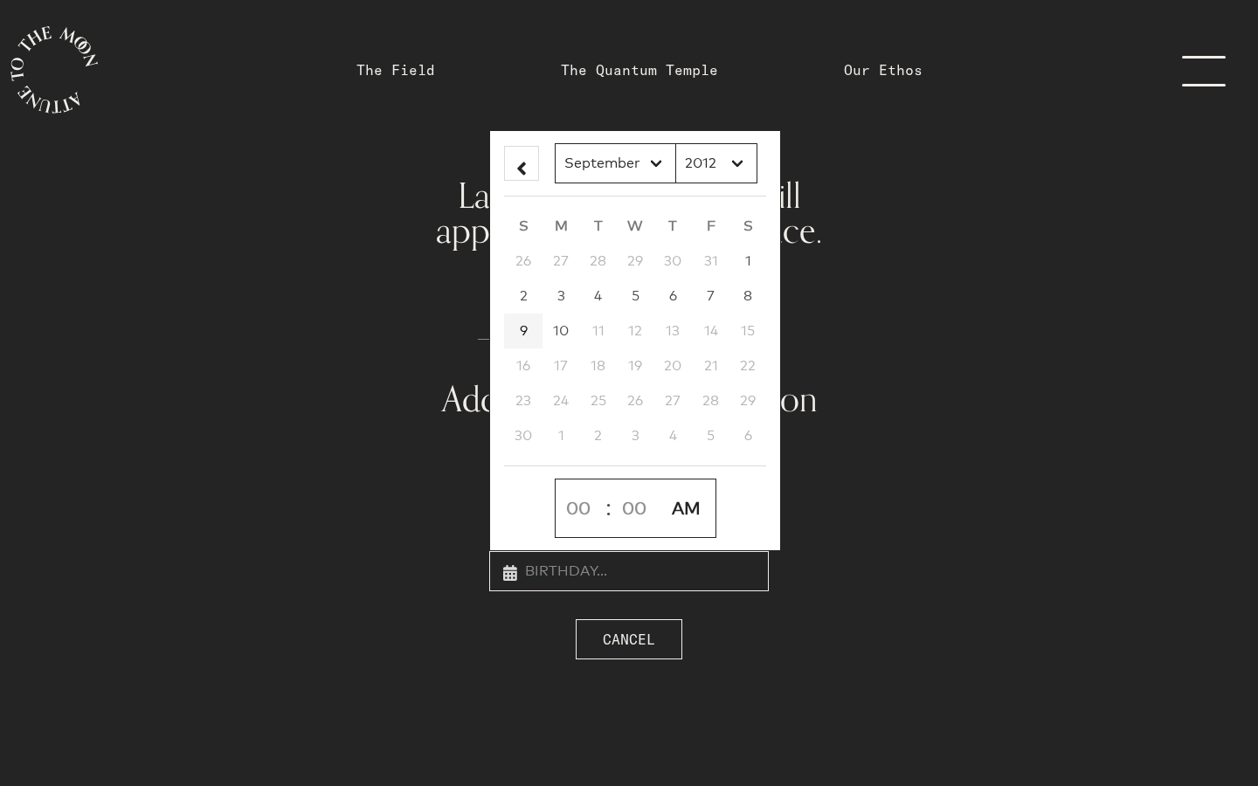
click at [533, 332] on link "9" at bounding box center [523, 331] width 38 height 35
type input "September 9th, 2012, 12:00am"
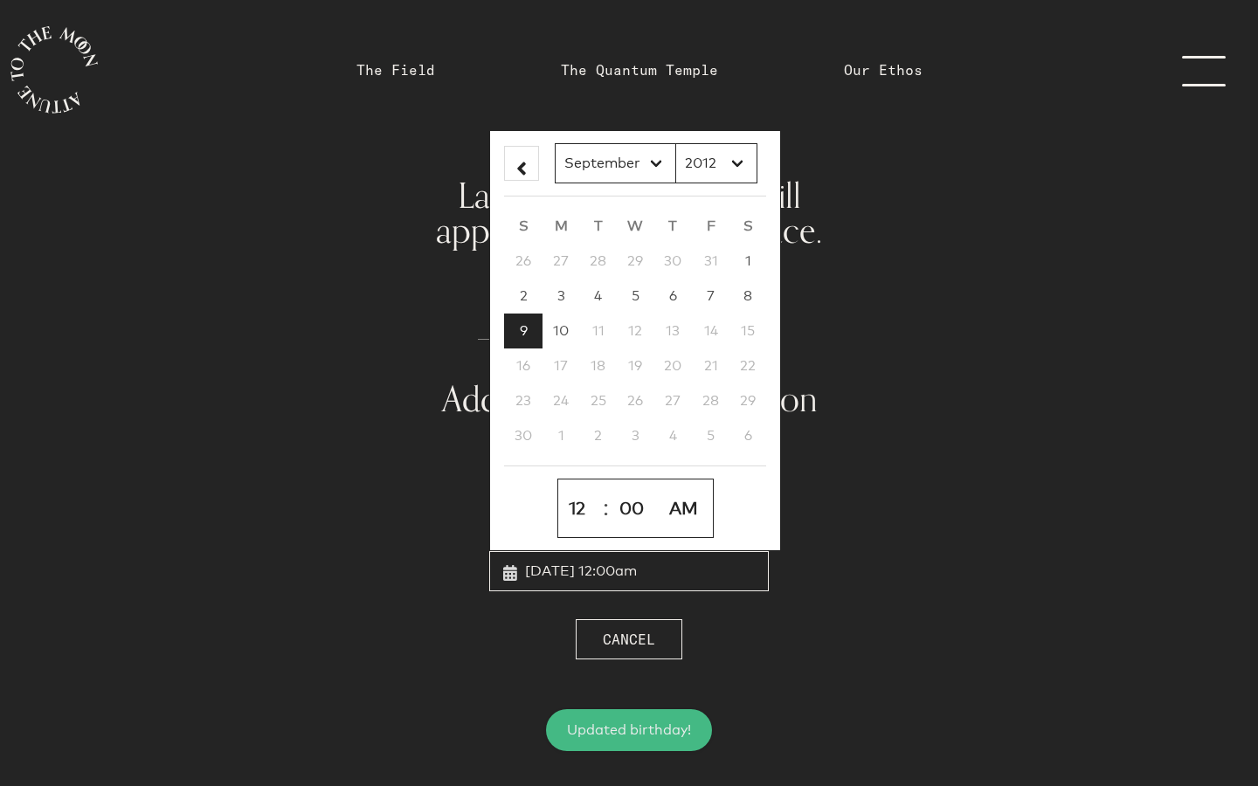
click at [582, 515] on select "1 2 3 4 5 6 7 8 9 10 11 12" at bounding box center [580, 509] width 40 height 44
select select "1"
click at [560, 487] on select "1 2 3 4 5 6 7 8 9 10 11 12" at bounding box center [580, 509] width 40 height 44
type input "September 9th, 2012, 1:00am"
click at [696, 509] on select "AM PM" at bounding box center [685, 509] width 50 height 44
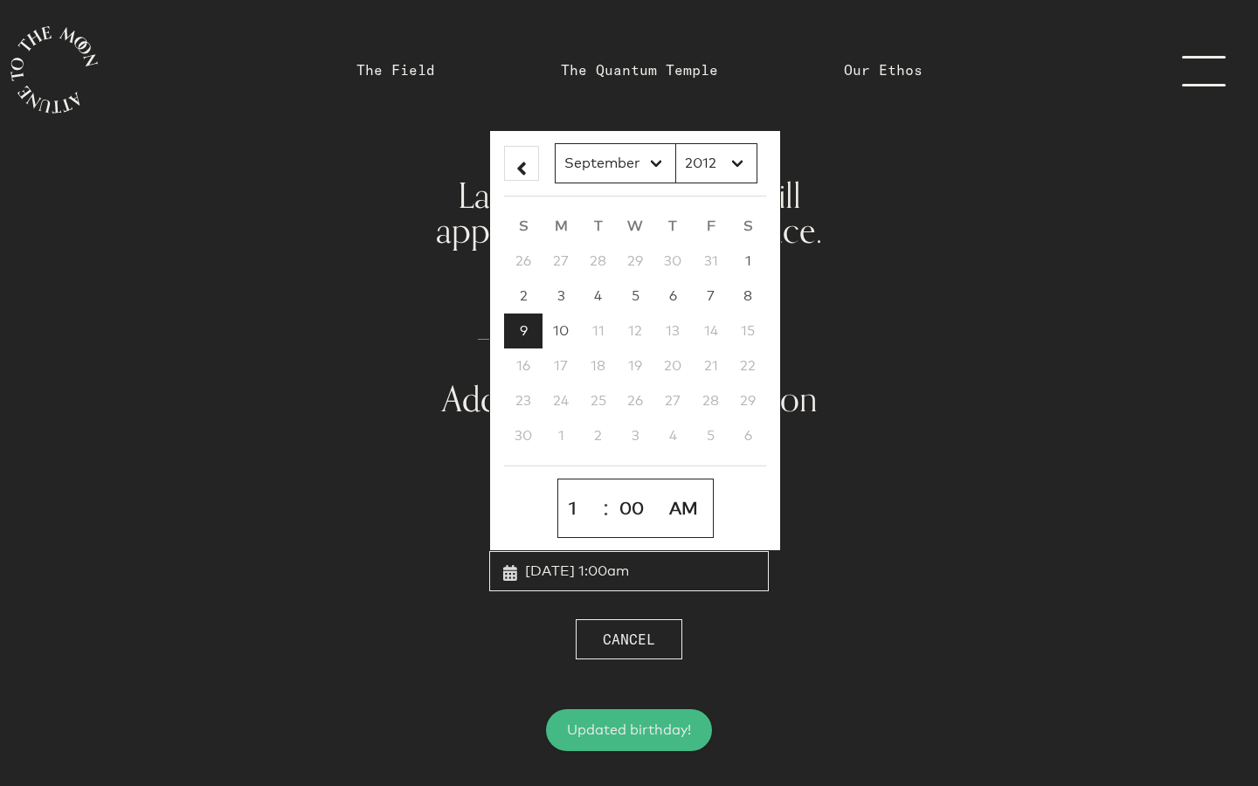
select select "PM"
click at [661, 487] on select "AM PM" at bounding box center [685, 509] width 50 height 44
type input "September 9th, 2012, 1:00pm"
select select "13"
click at [649, 508] on select "00 01 02 03 04 05 06 07 08 09 10 11 12 13 14 15 16 17 18 19 20 21 22 23 24 25 2…" at bounding box center [633, 509] width 45 height 44
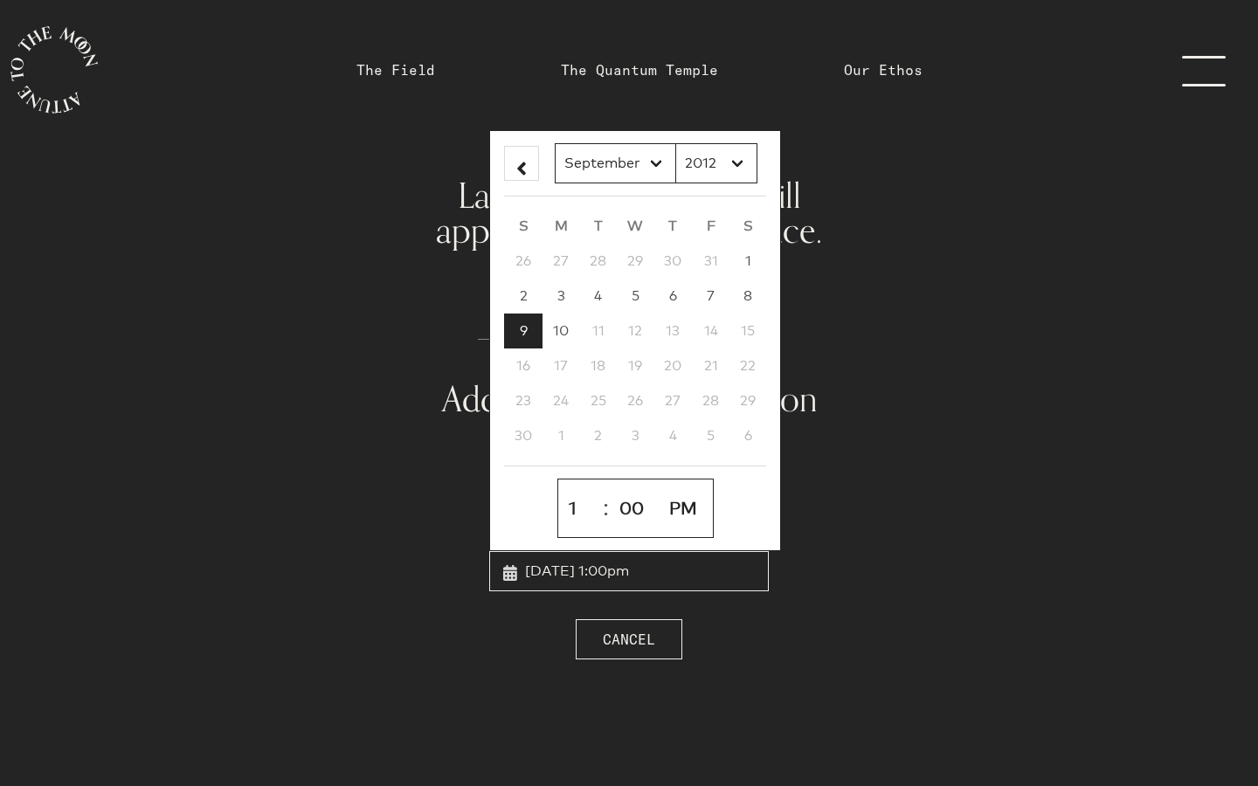
select select "45"
click at [611, 487] on select "00 01 02 03 04 05 06 07 08 09 10 11 12 13 14 15 16 17 18 19 20 21 22 23 24 25 2…" at bounding box center [633, 509] width 45 height 44
type input "September 9th, 2012, 1:45pm"
click at [735, 162] on select "2012 2011 2010 2009 2008 2007 2006 2005 2004 2003 2002 2001 2000 1999 1998 1997…" at bounding box center [716, 163] width 82 height 40
select select "1970"
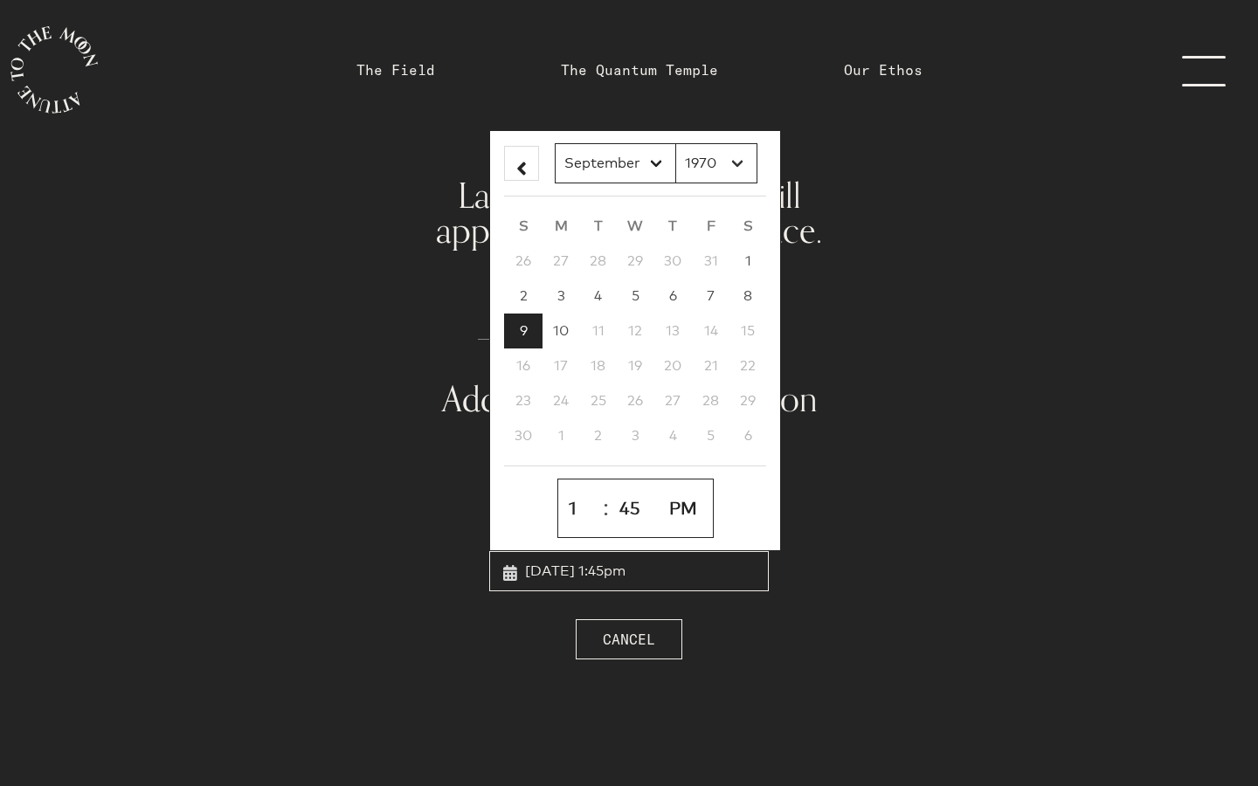
click at [675, 143] on select "2012 2011 2010 2009 2008 2007 2006 2005 2004 2003 2002 2001 2000 1999 1998 1997…" at bounding box center [716, 163] width 82 height 40
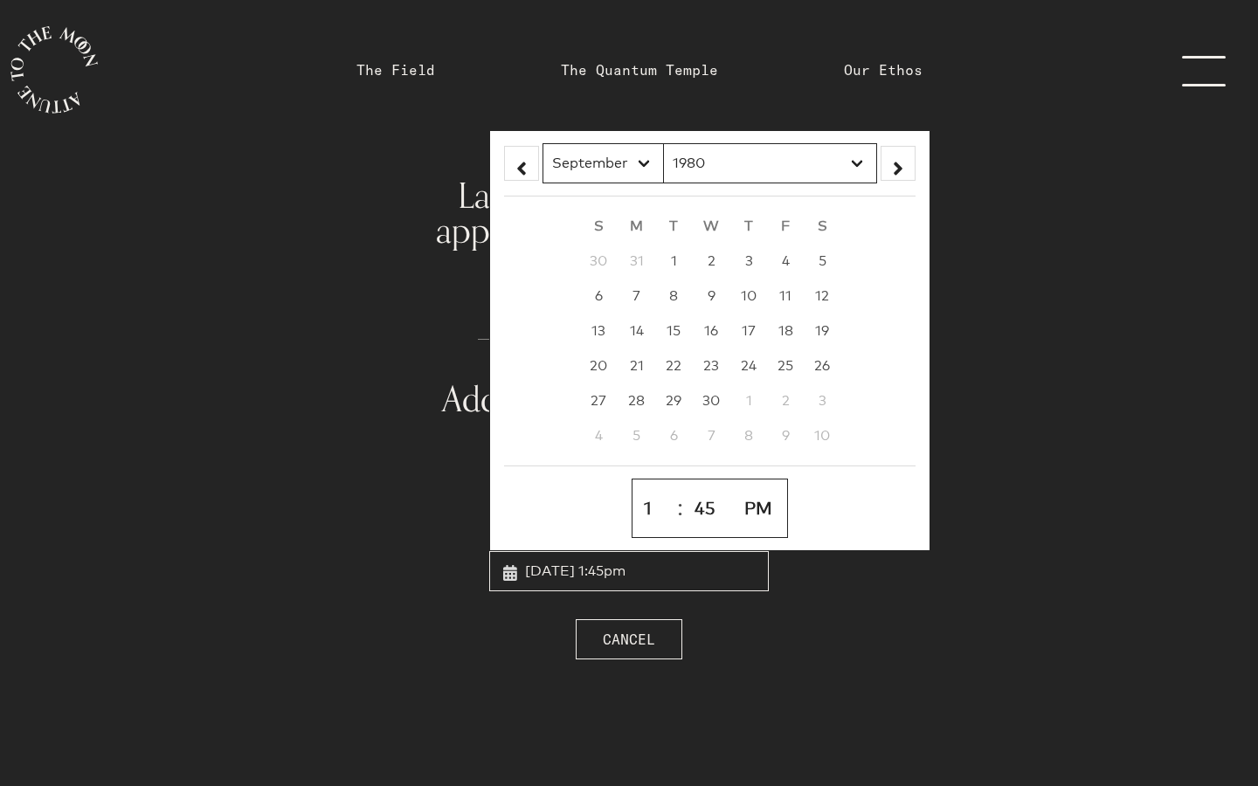
click at [917, 410] on div "Add your birth information Birth location Montreal, Canada Birthday September 9…" at bounding box center [629, 507] width 580 height 306
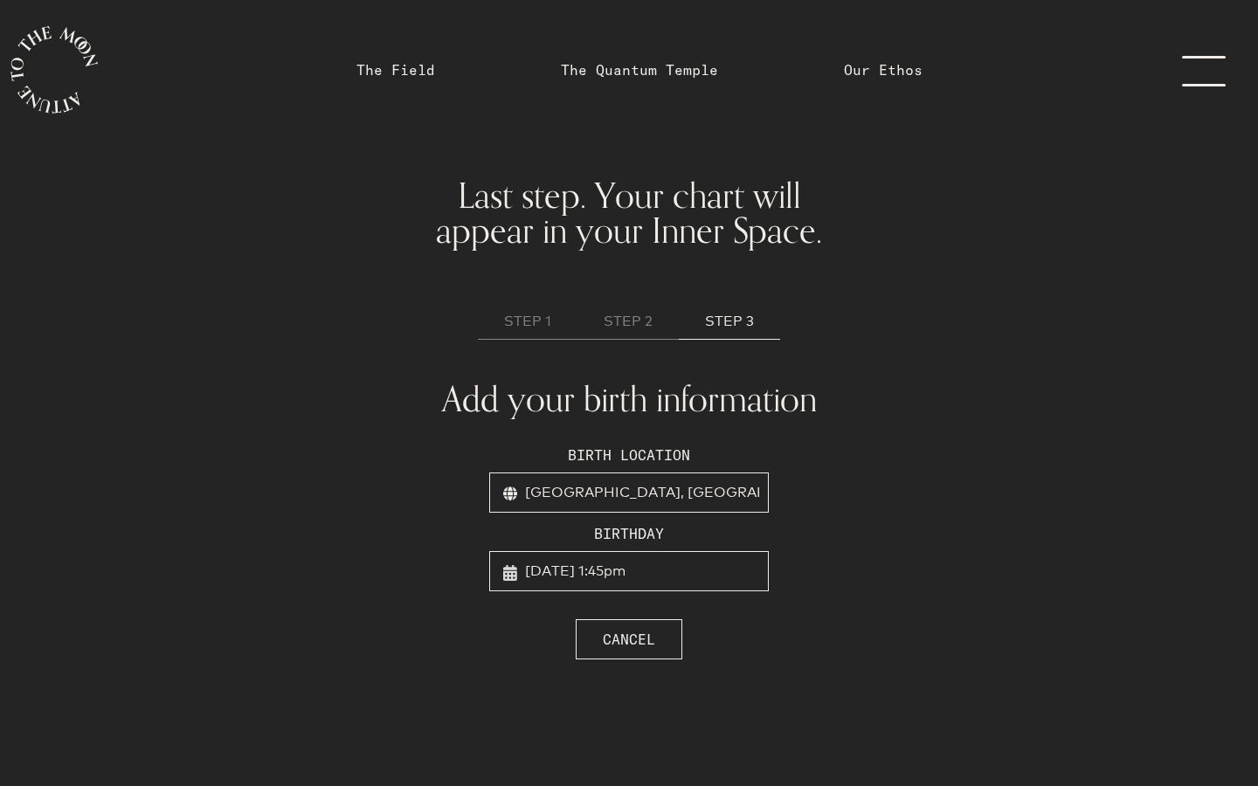
click at [1202, 80] on link "menu" at bounding box center [1214, 70] width 87 height 140
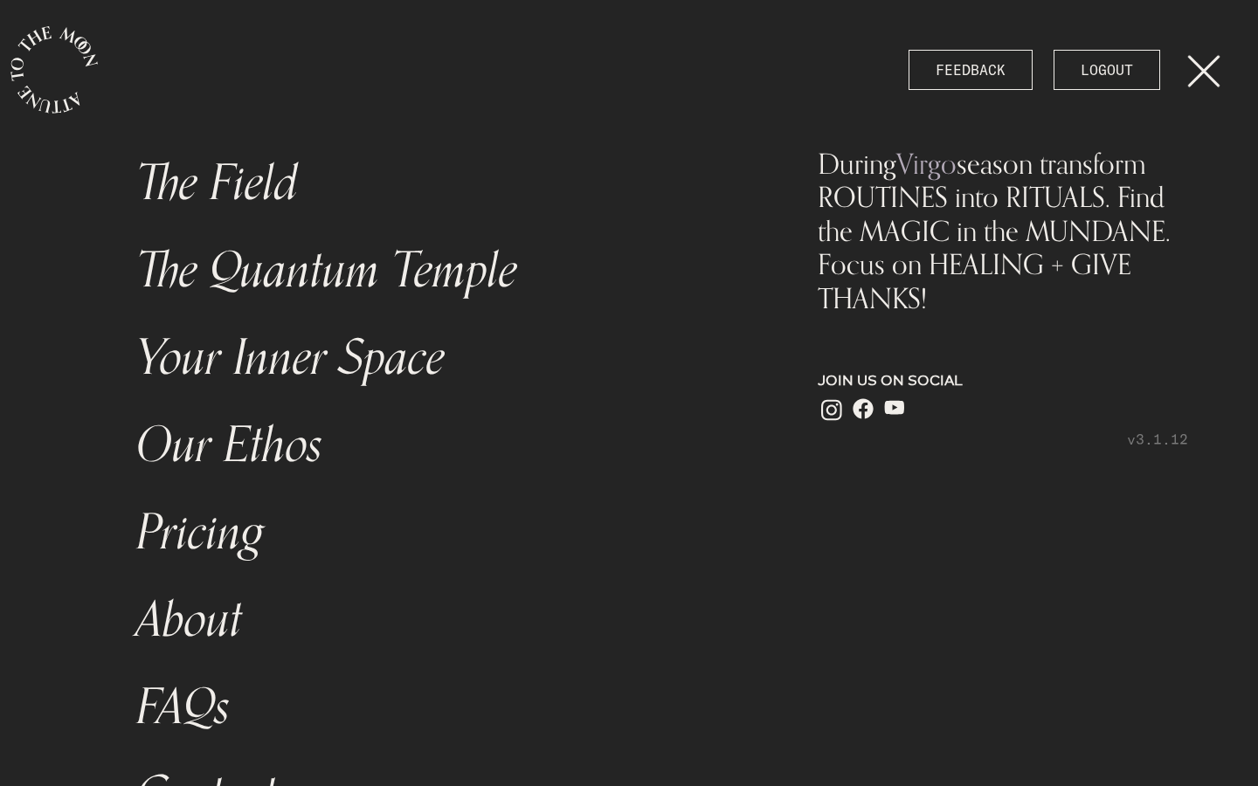
click at [288, 197] on link "The Field" at bounding box center [440, 183] width 629 height 87
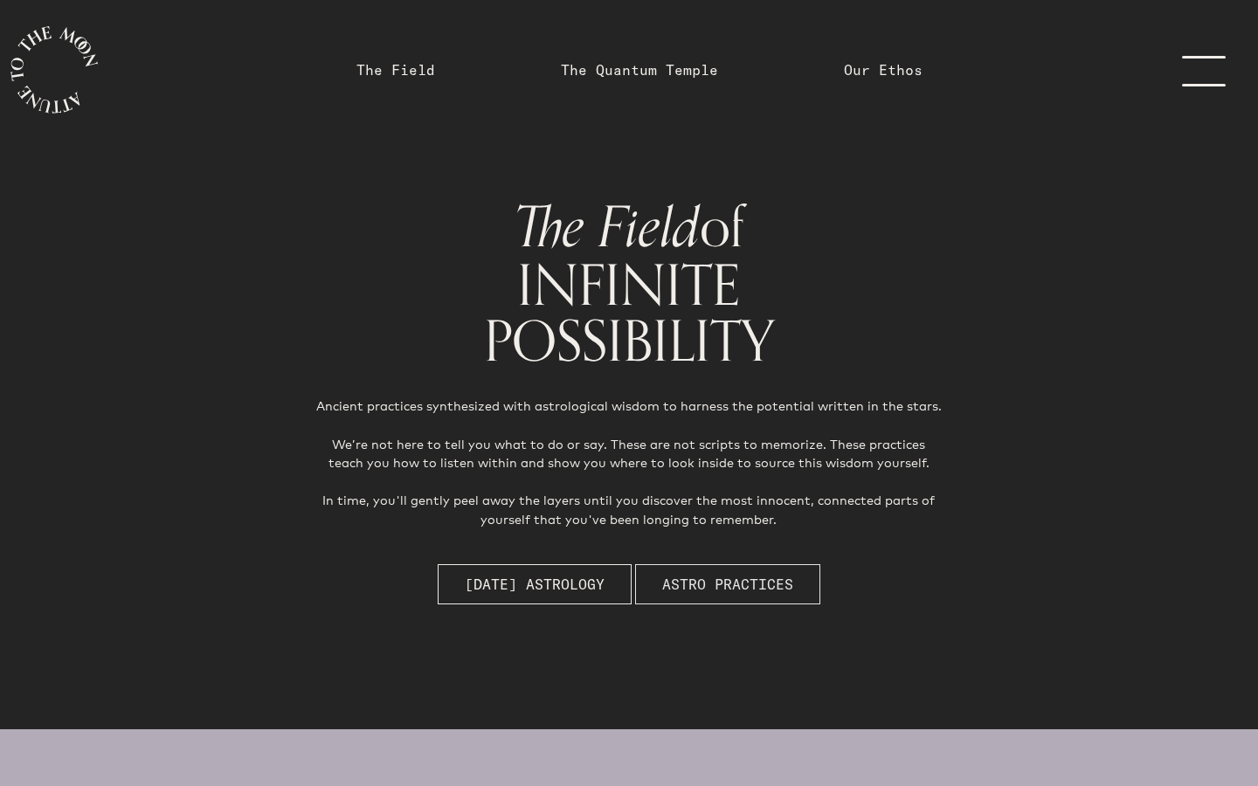
click at [736, 581] on span "Astro Practices" at bounding box center [727, 584] width 131 height 21
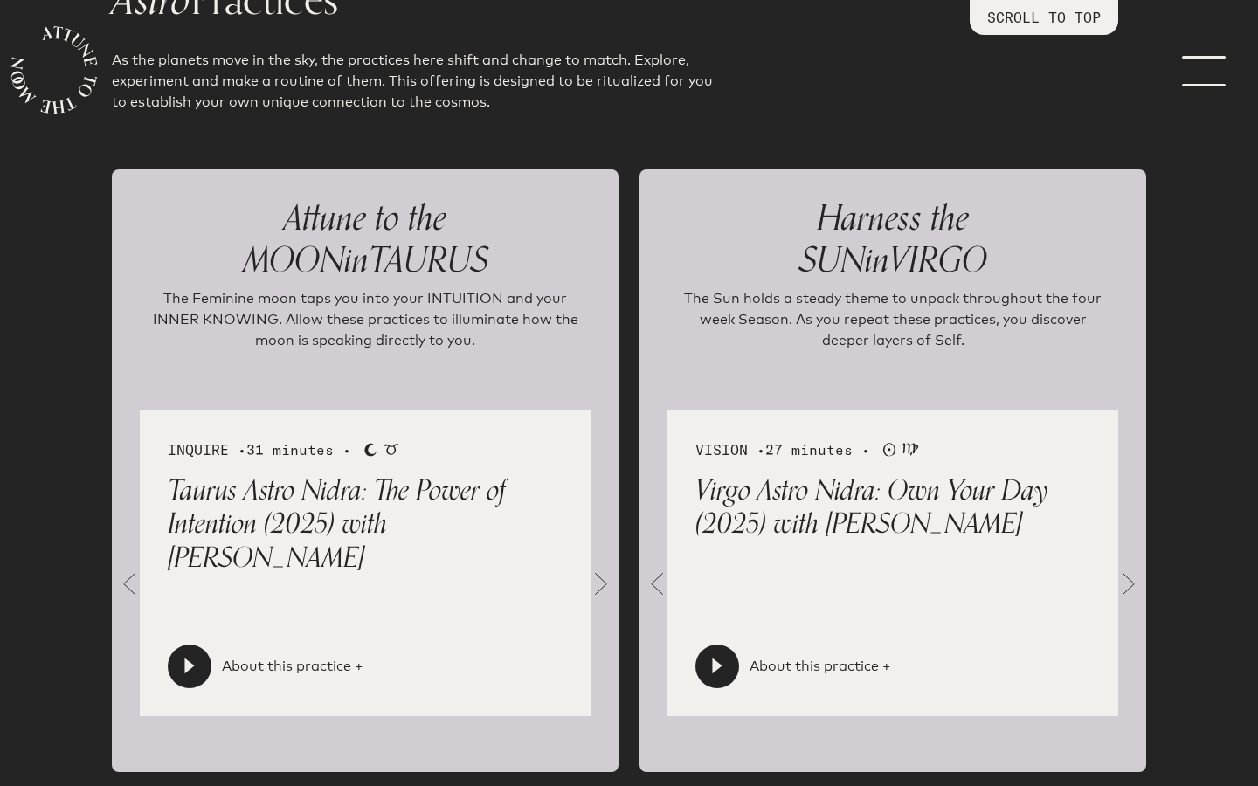
scroll to position [1842, 0]
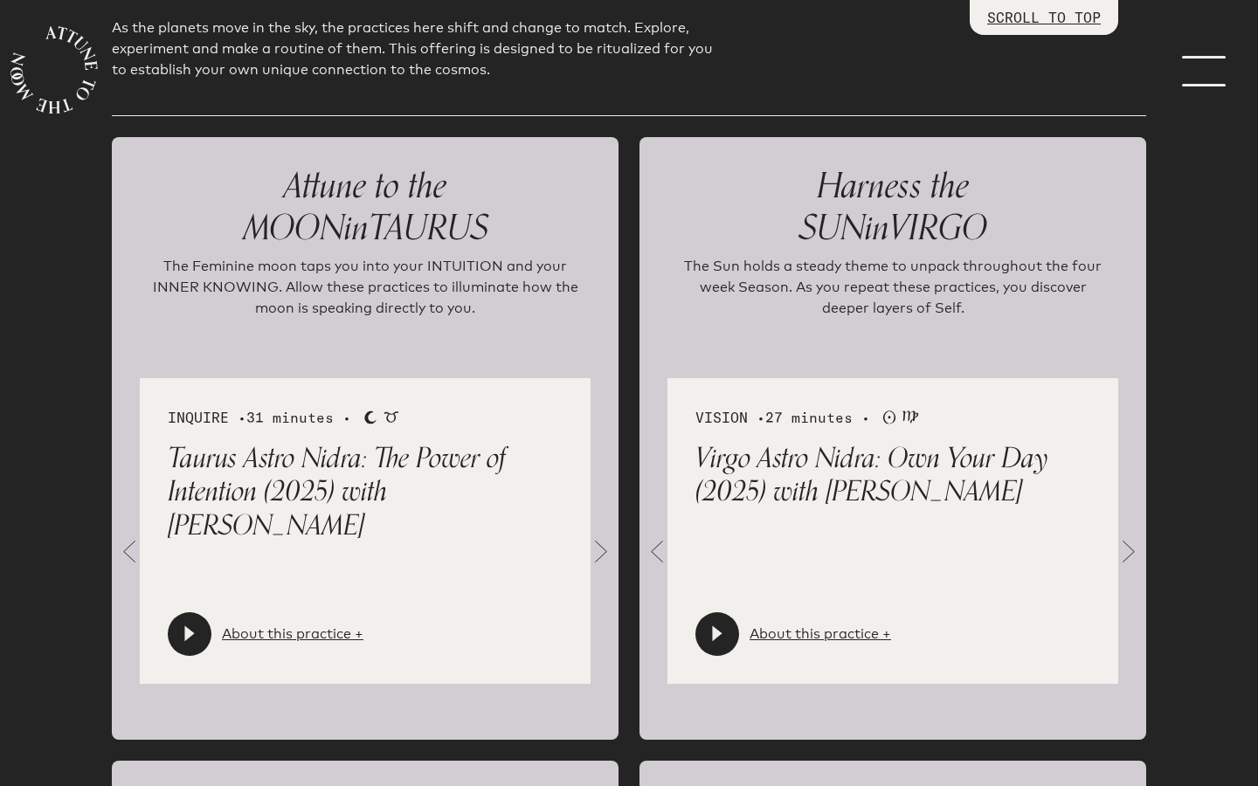
click at [719, 631] on icon at bounding box center [717, 634] width 17 height 17
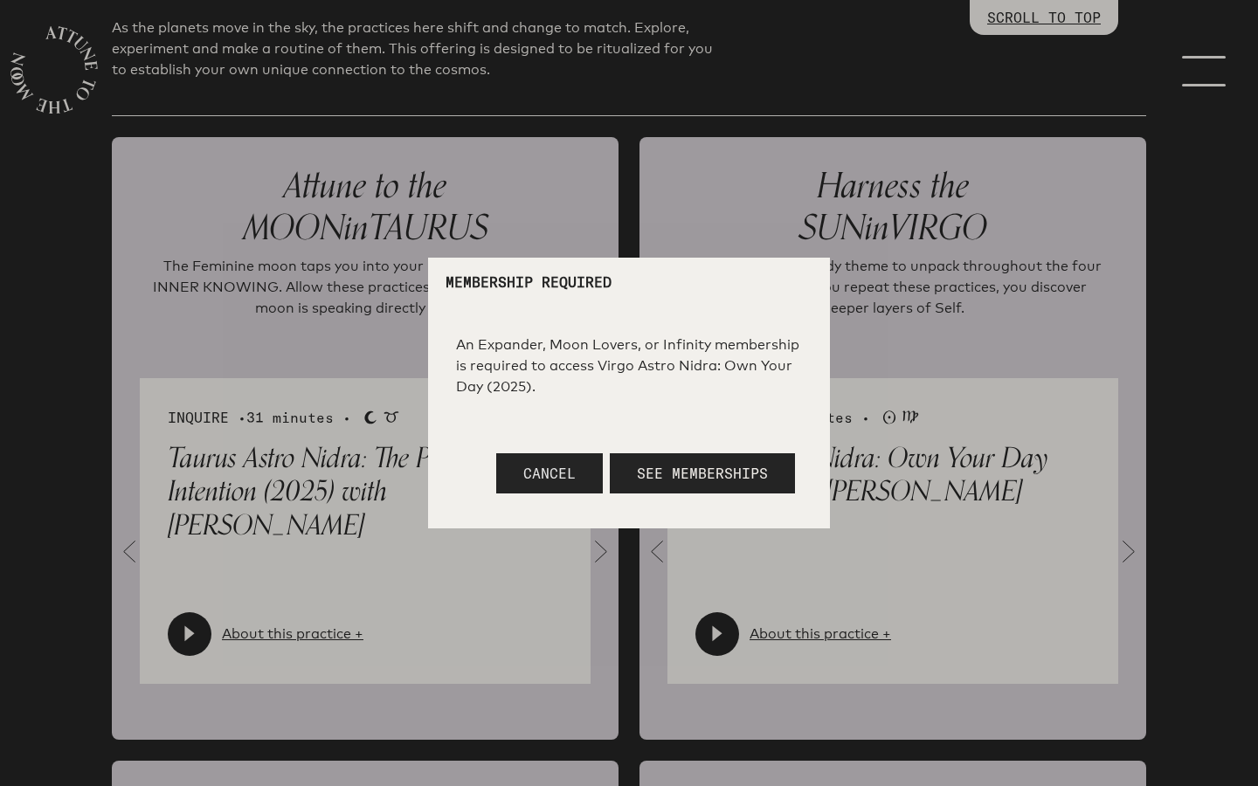
click at [571, 487] on button "Cancel" at bounding box center [549, 473] width 107 height 40
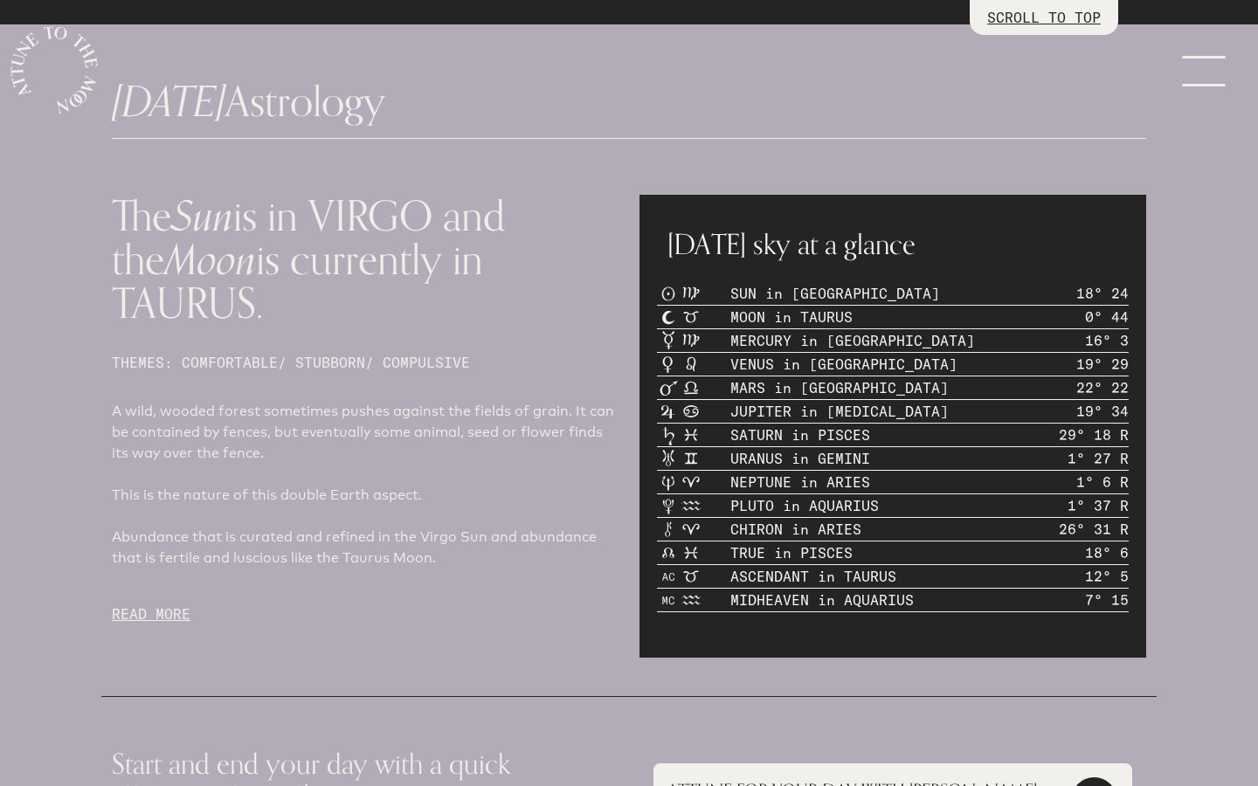
scroll to position [0, 0]
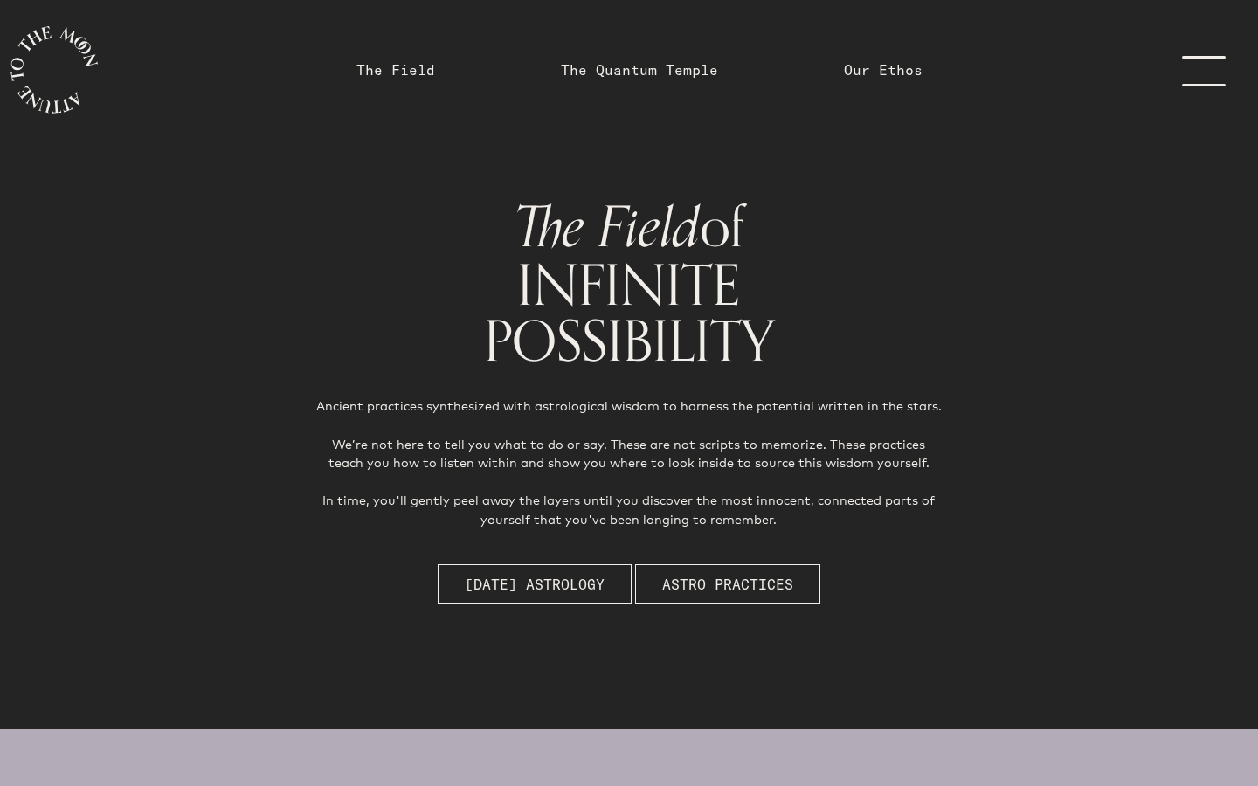
click at [1172, 74] on link "menu" at bounding box center [1214, 70] width 87 height 140
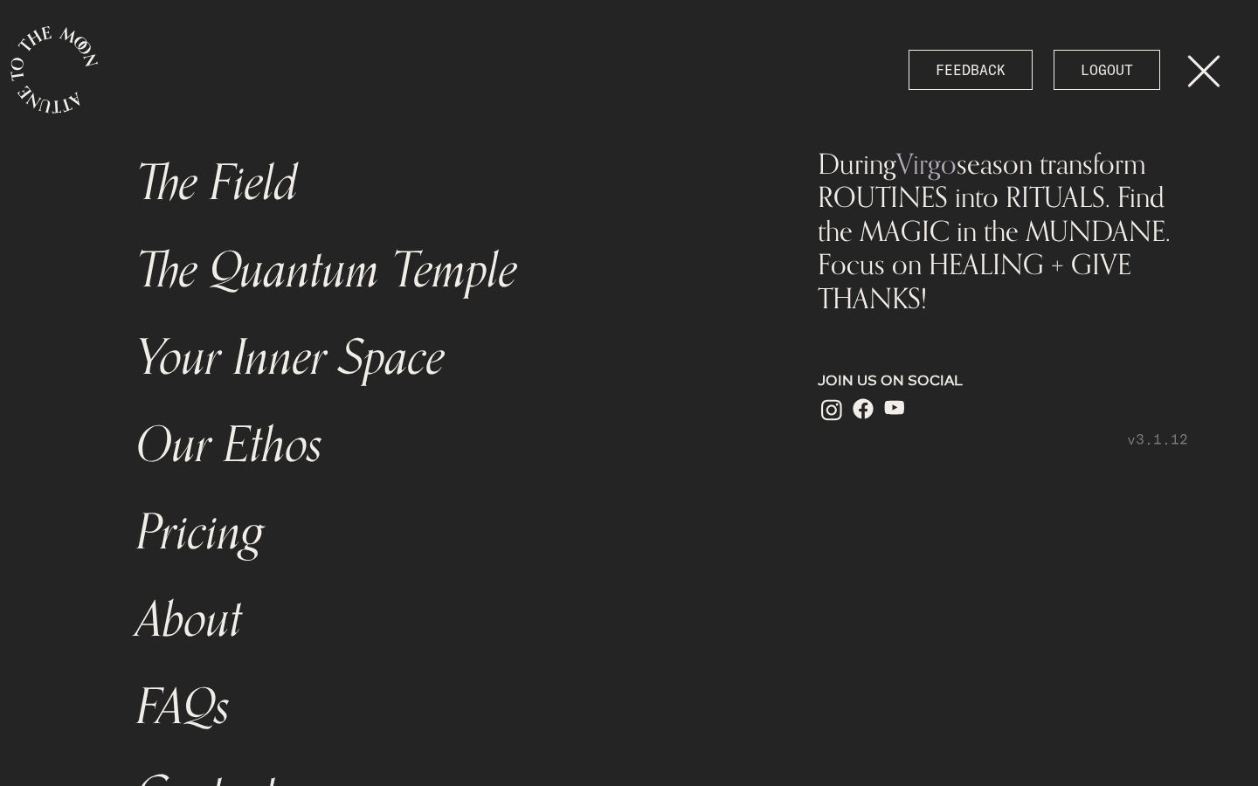
click at [1206, 75] on link "menu" at bounding box center [1214, 70] width 87 height 140
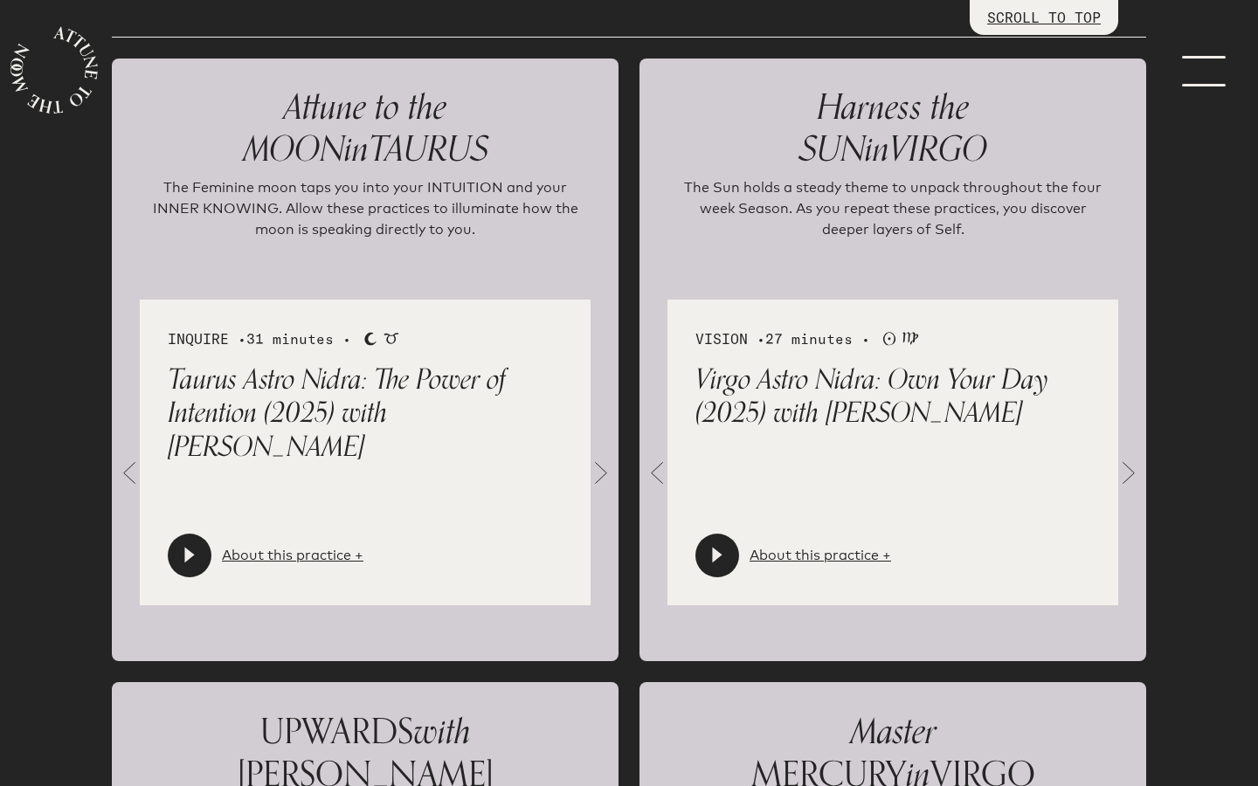
scroll to position [1962, 0]
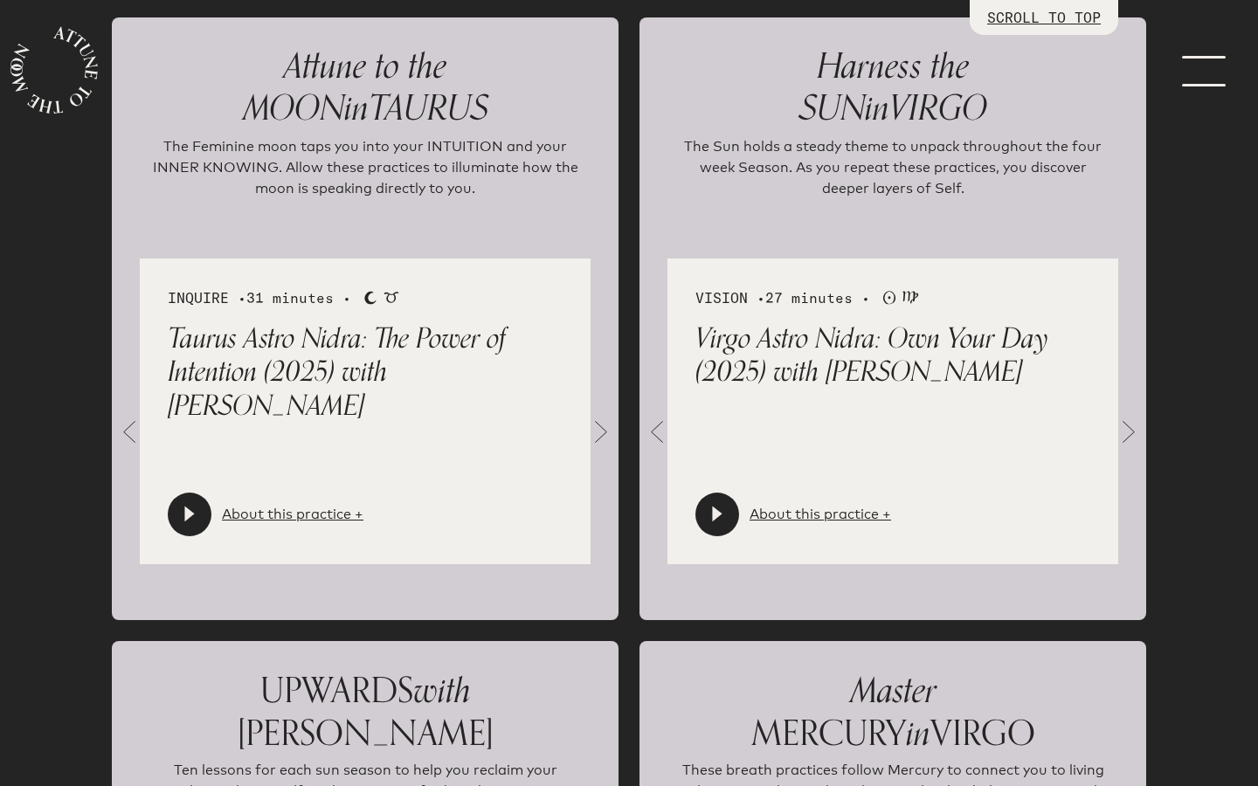
click at [1210, 80] on link "menu" at bounding box center [1214, 70] width 87 height 140
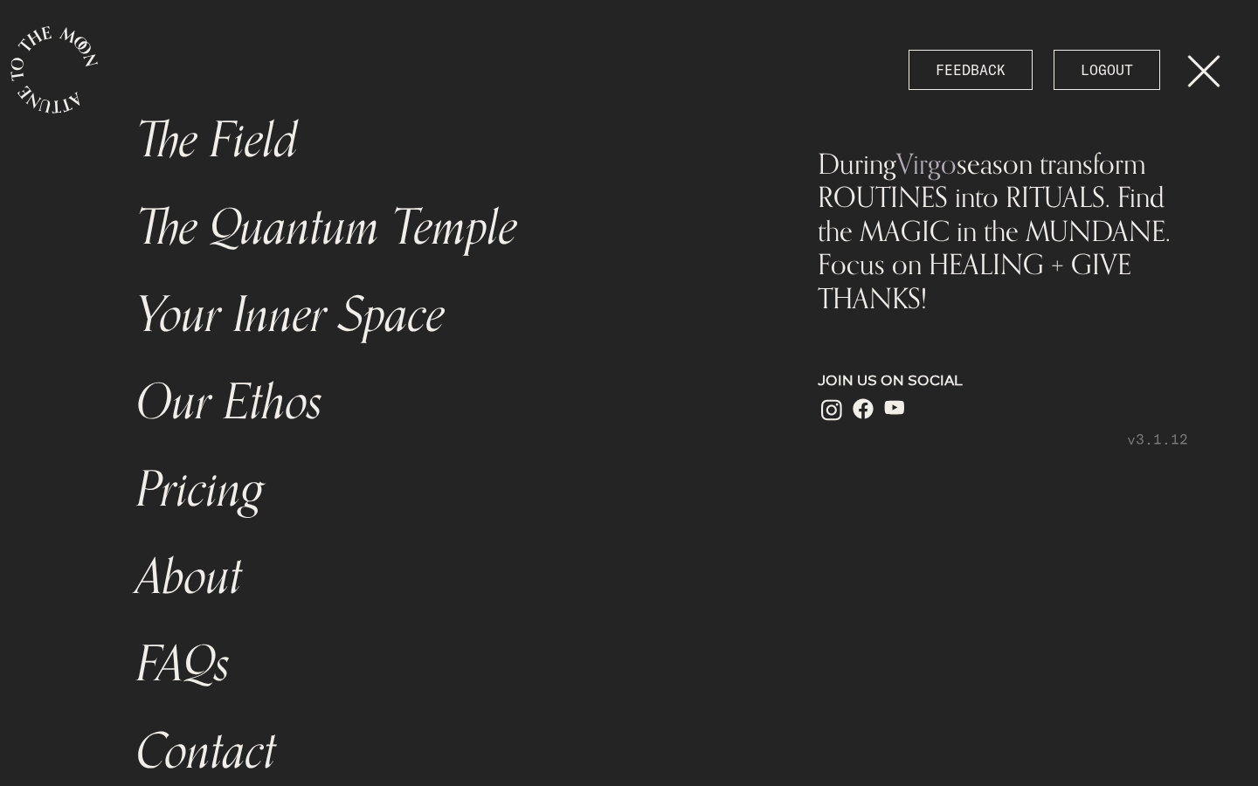
scroll to position [92, 0]
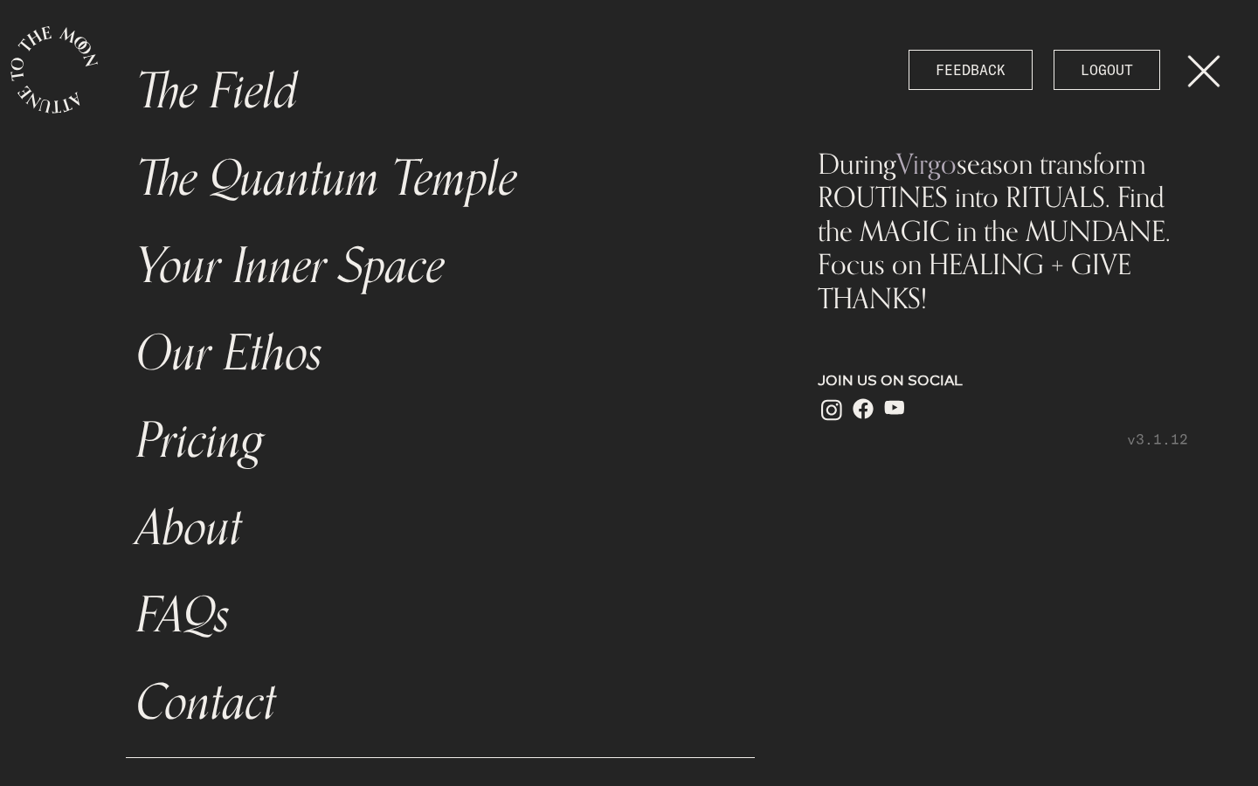
click at [261, 97] on link "The Field" at bounding box center [440, 91] width 629 height 87
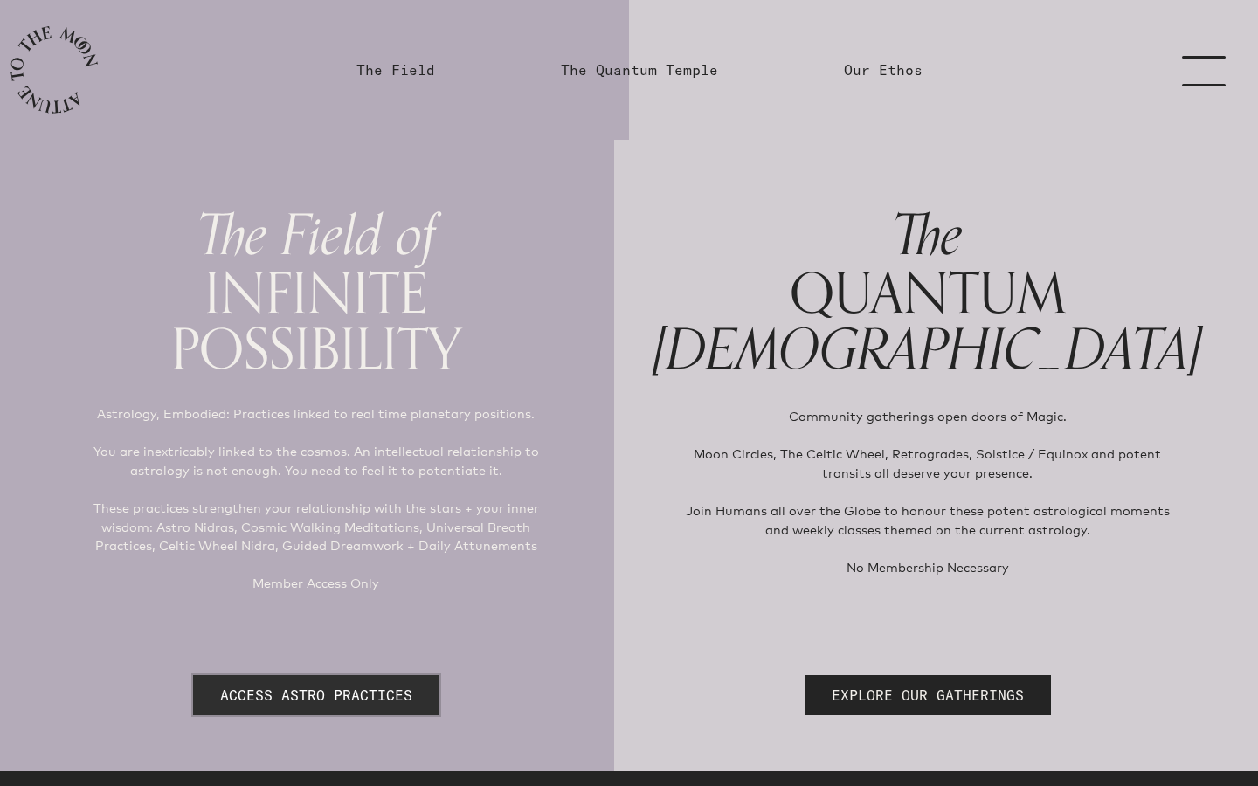
click at [363, 693] on link "ACCESS ASTRO PRACTICES" at bounding box center [316, 695] width 246 height 40
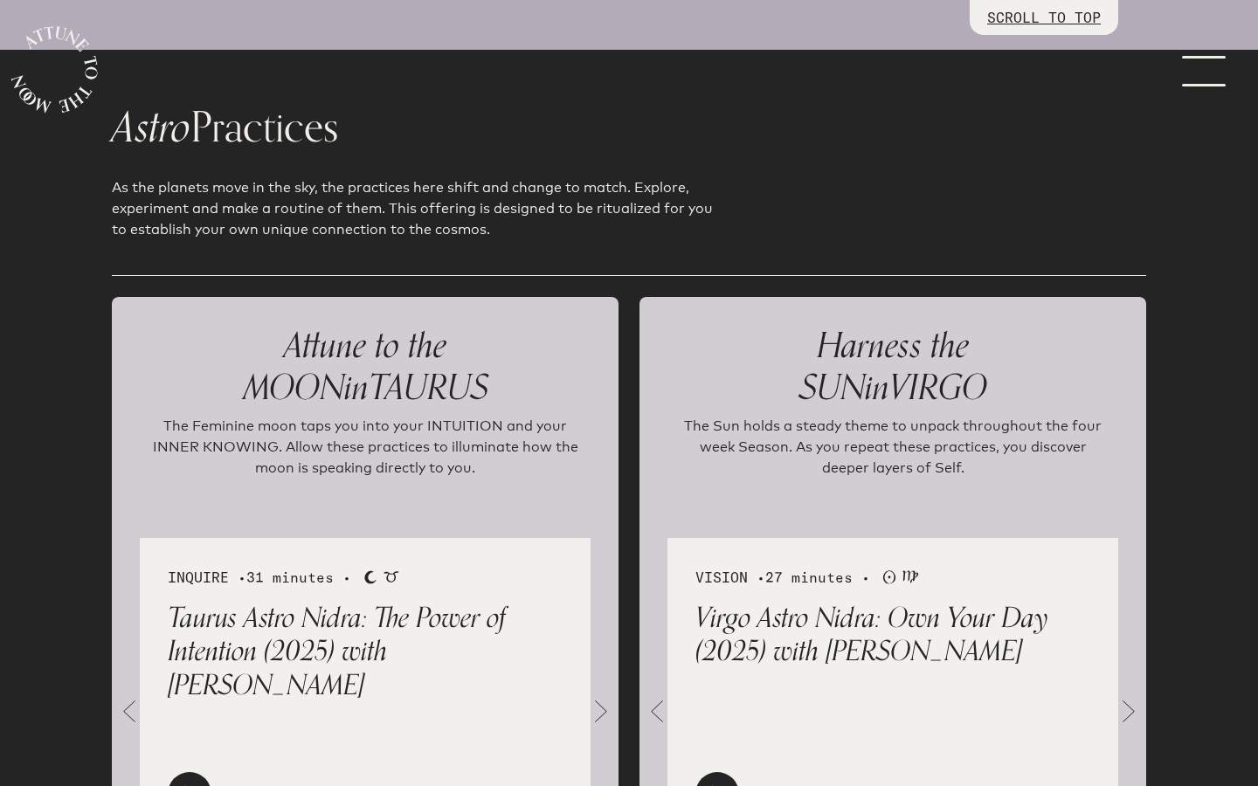
scroll to position [1735, 0]
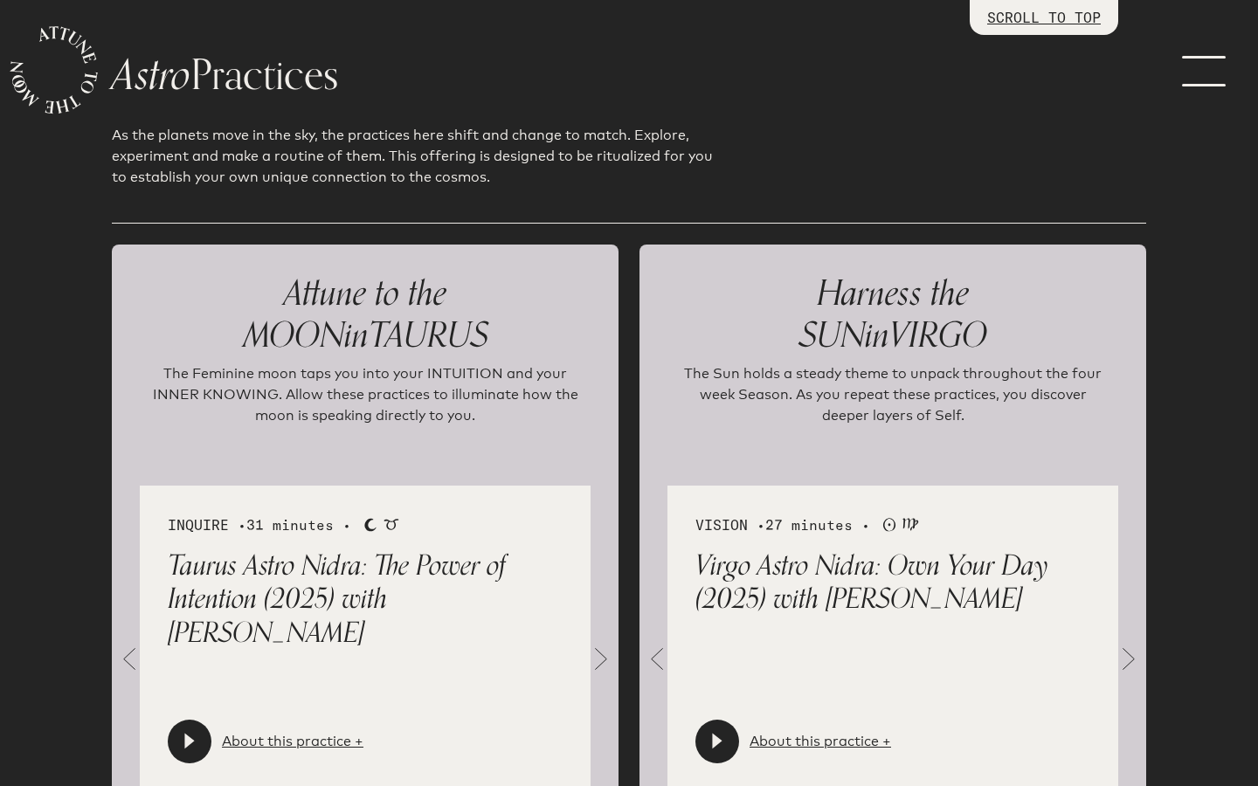
click at [716, 740] on icon at bounding box center [717, 741] width 10 height 16
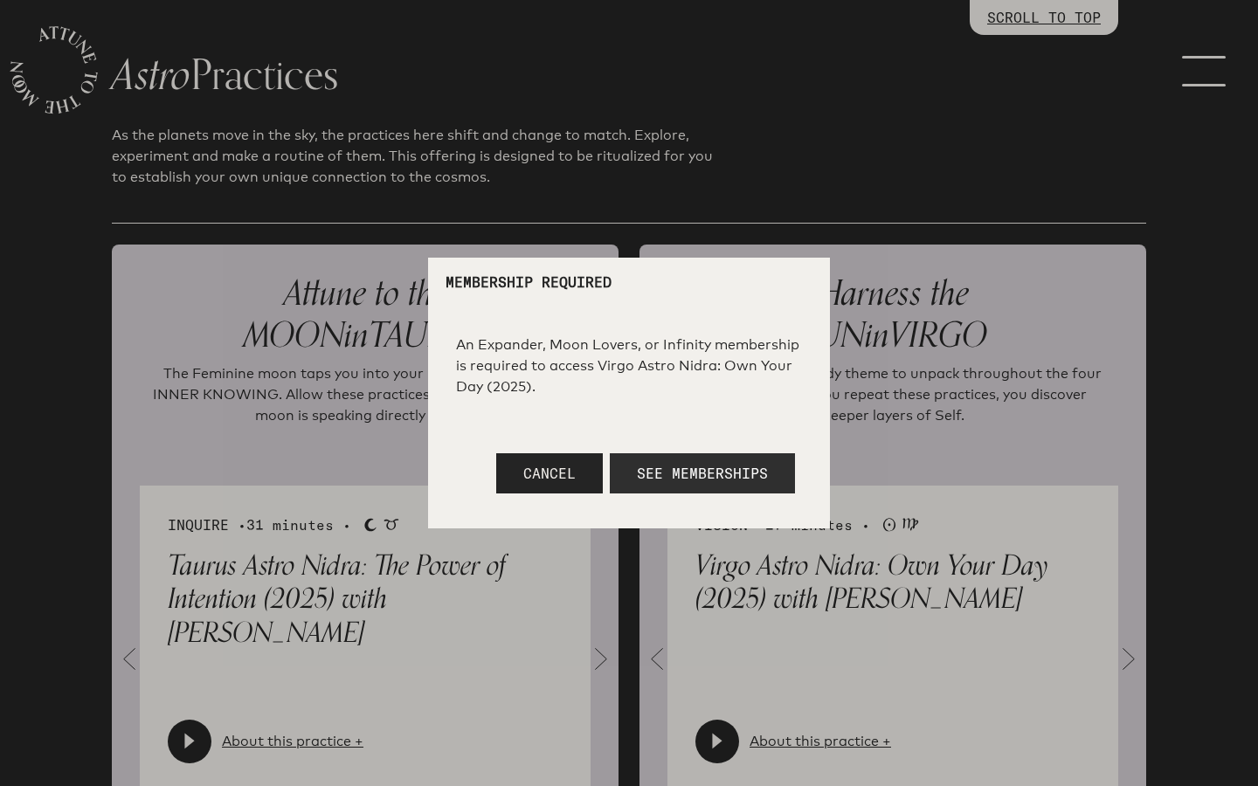
click at [736, 468] on span "See Memberships" at bounding box center [702, 473] width 131 height 17
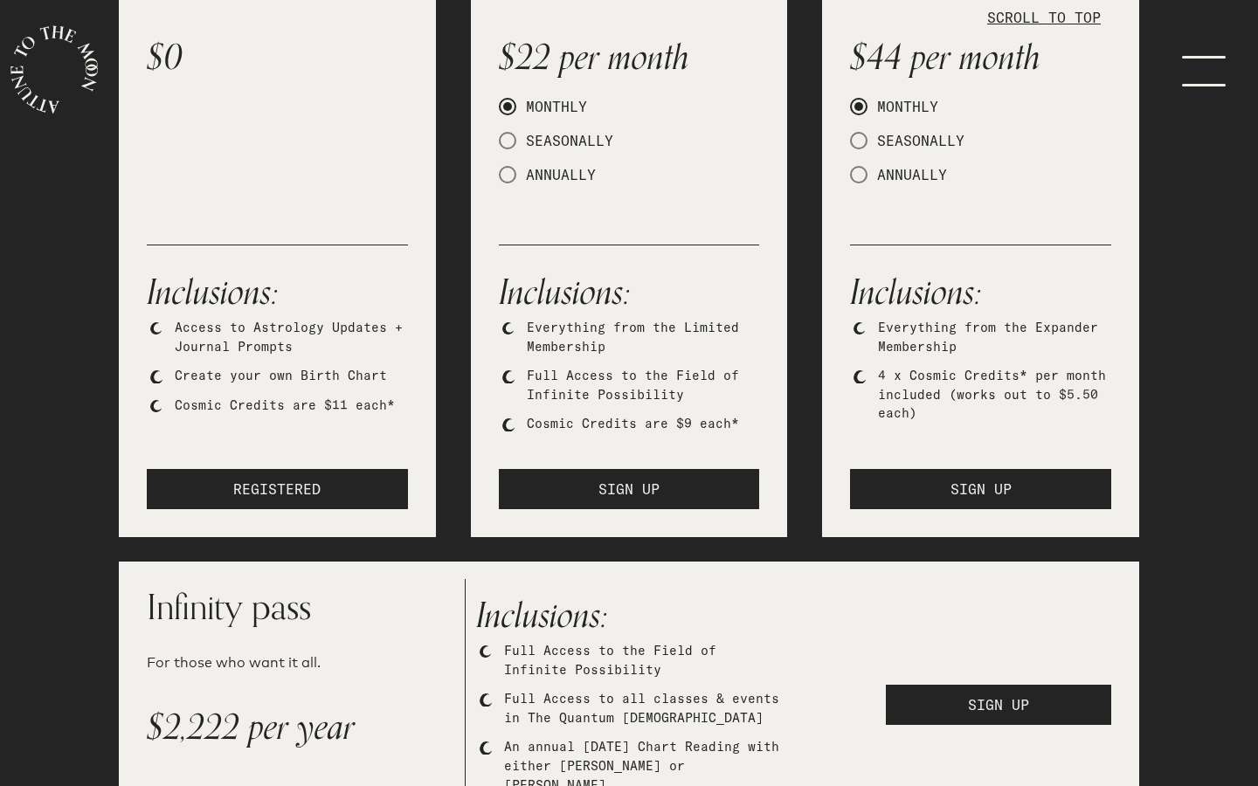
scroll to position [450, 0]
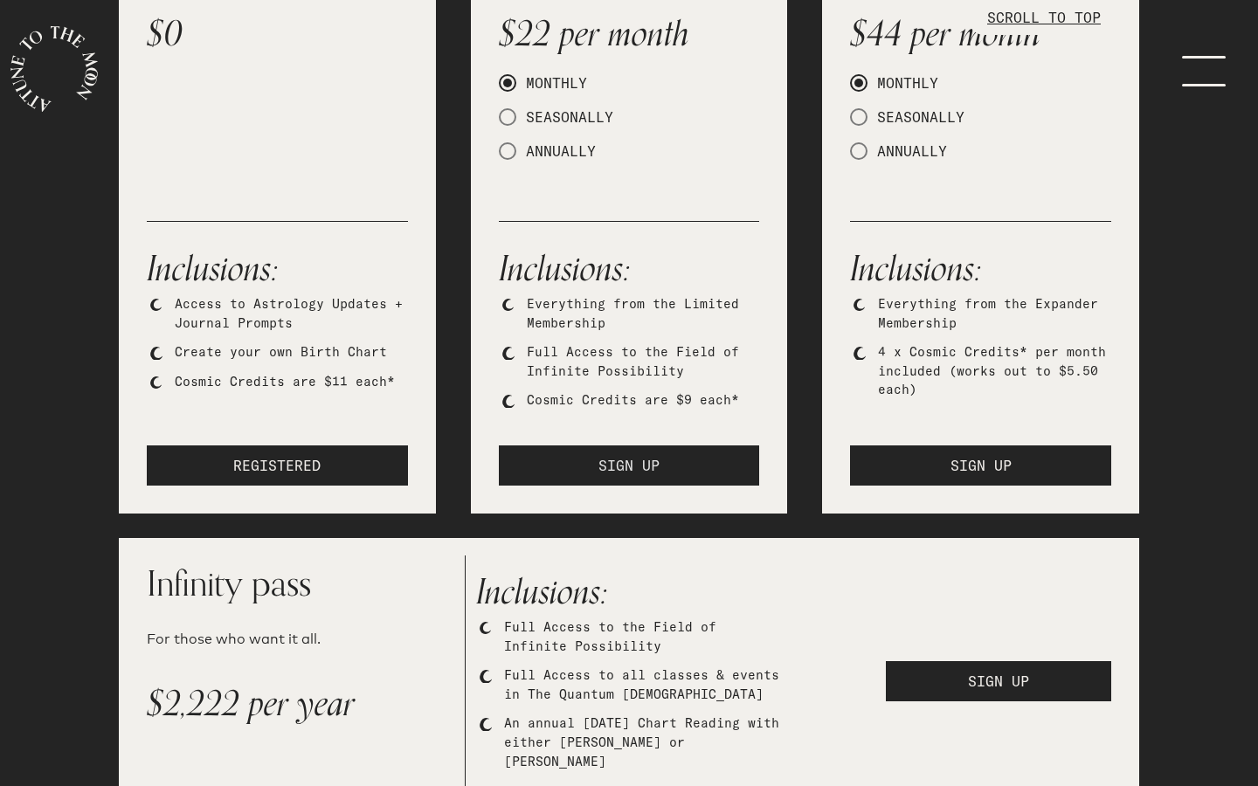
click at [709, 462] on button "SIGN UP" at bounding box center [629, 466] width 261 height 40
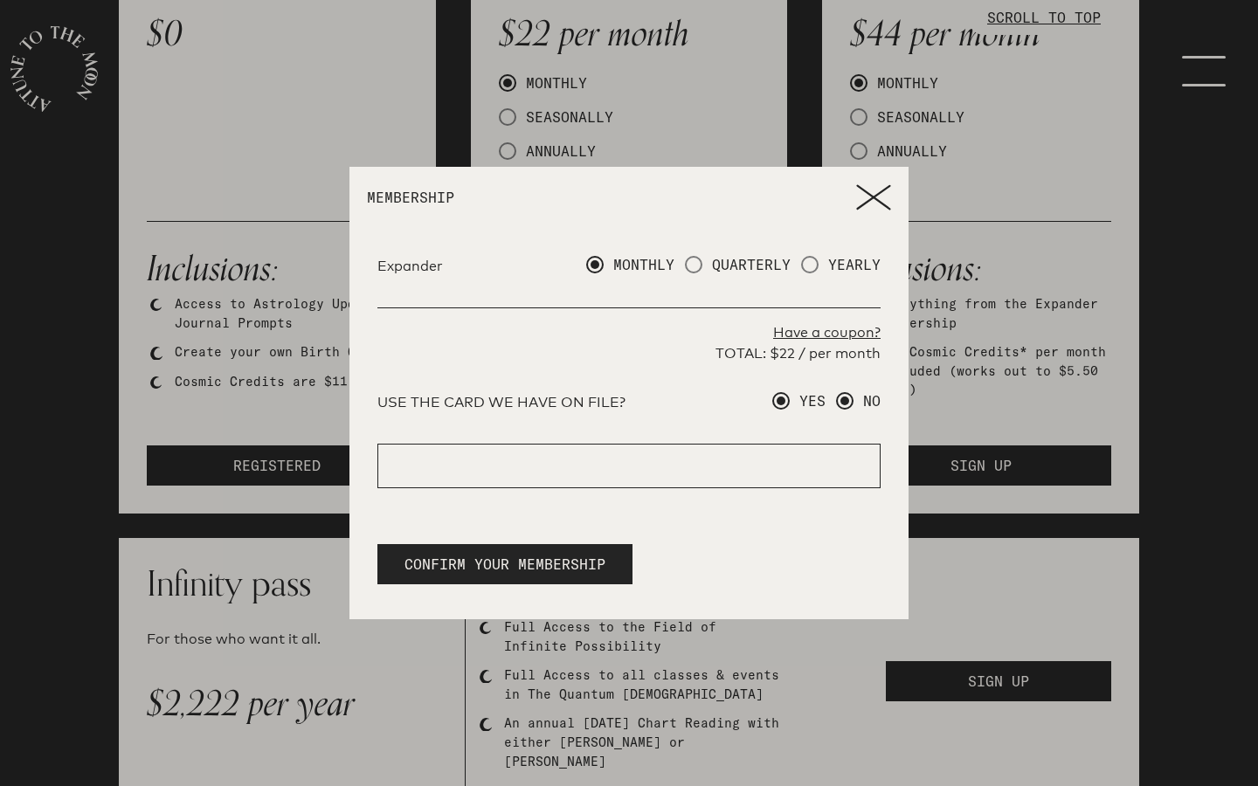
radio input "true"
radio input "false"
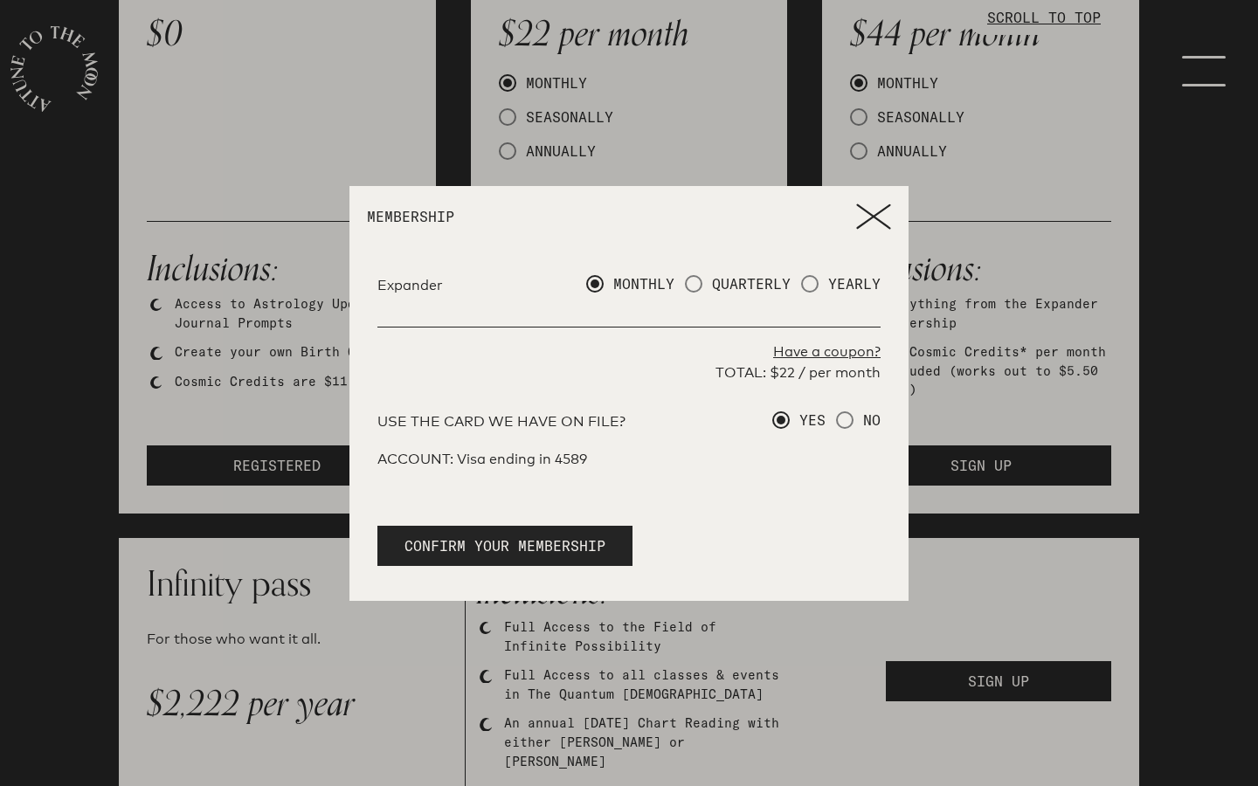
click at [875, 223] on icon at bounding box center [873, 217] width 35 height 26
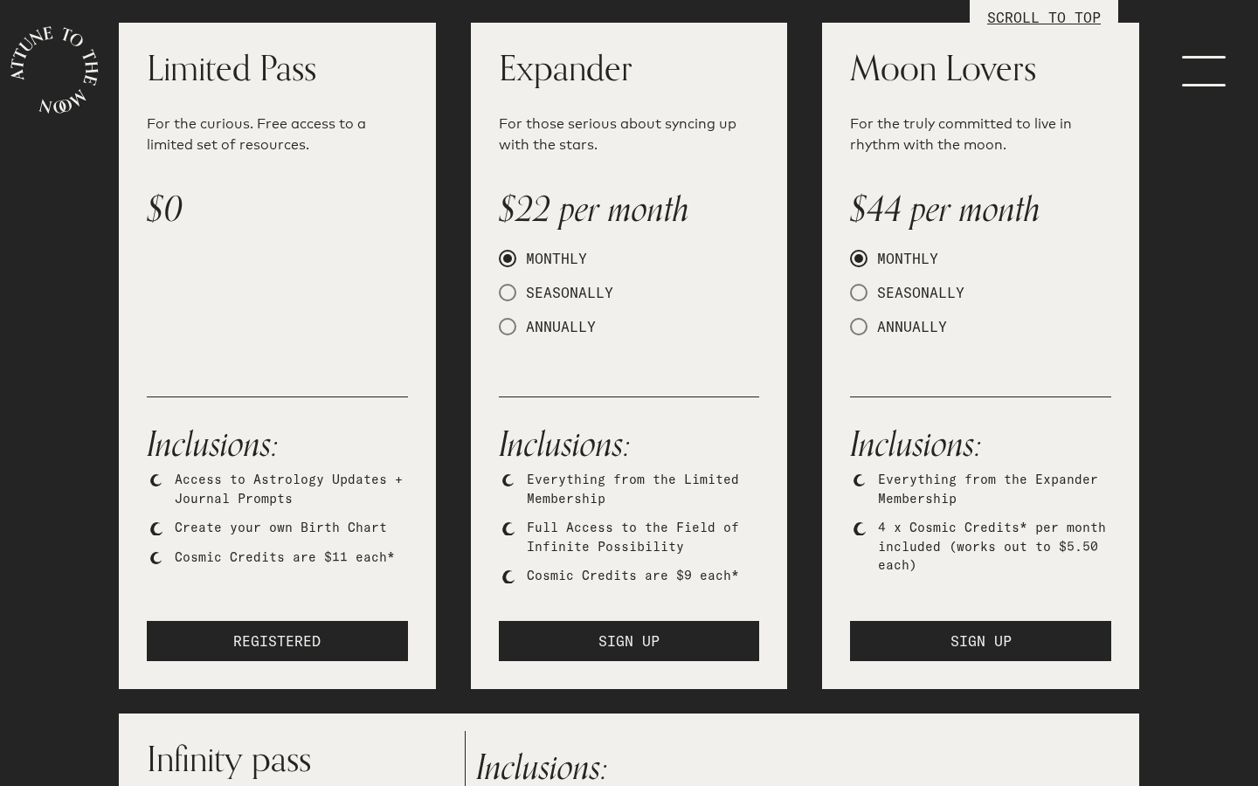
scroll to position [0, 0]
